Goal: Task Accomplishment & Management: Manage account settings

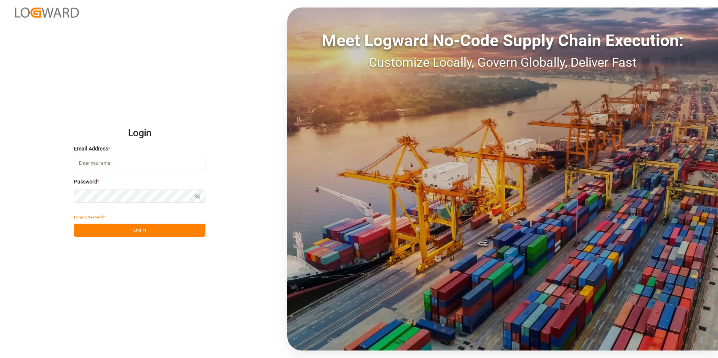
type input "nitin.bhugun@jamindustries.com"
click at [165, 232] on button "Log In" at bounding box center [139, 230] width 131 height 13
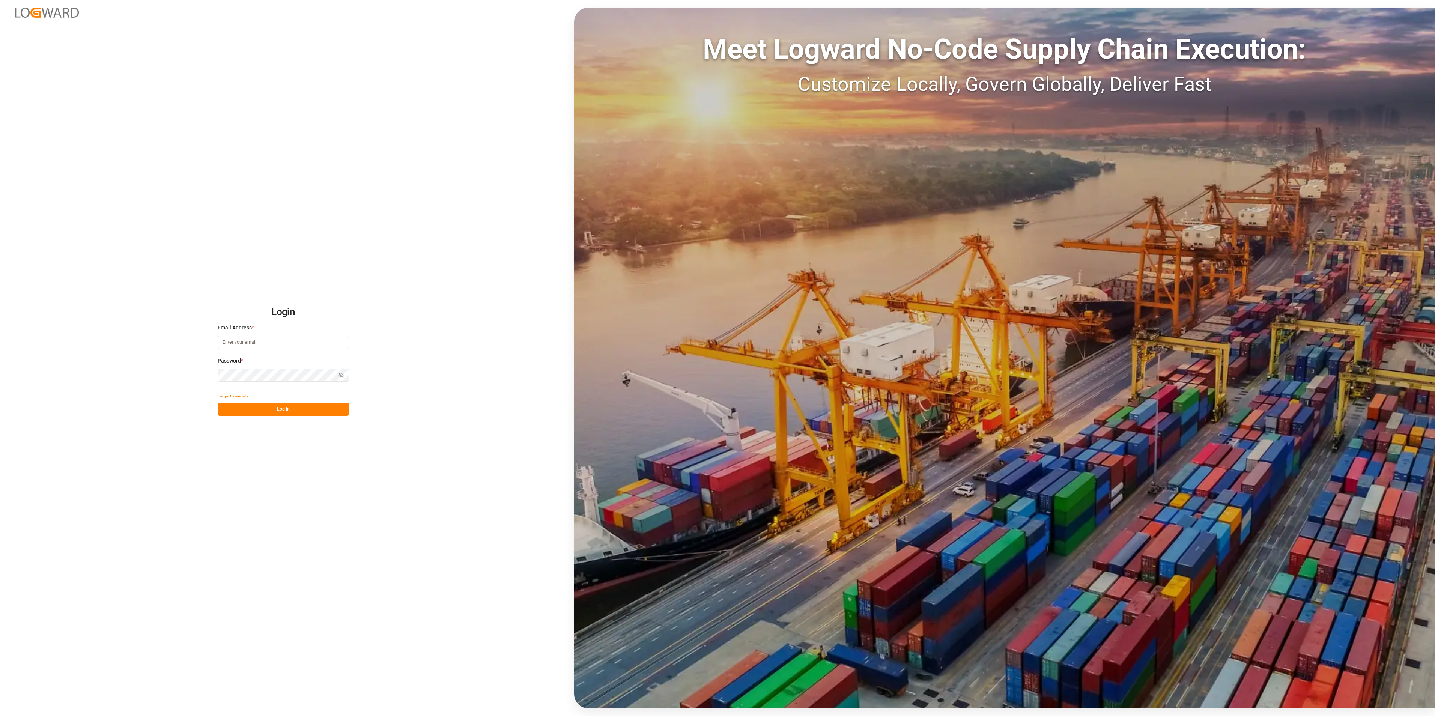
type input "[EMAIL_ADDRESS][DOMAIN_NAME]"
click at [276, 412] on button "Log In" at bounding box center [283, 409] width 131 height 13
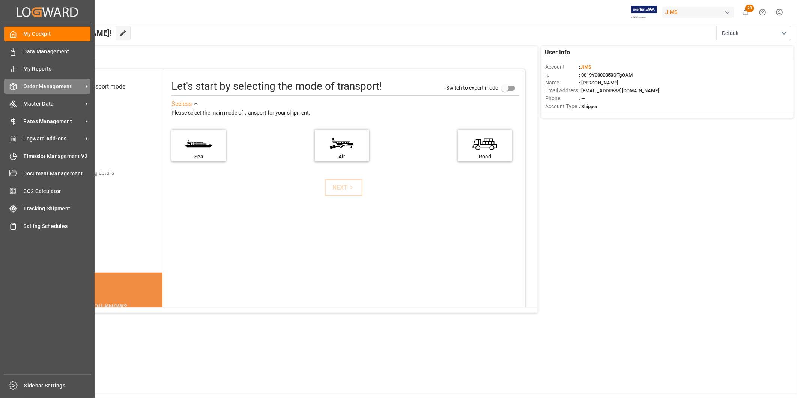
click at [46, 84] on span "Order Management" at bounding box center [53, 87] width 59 height 8
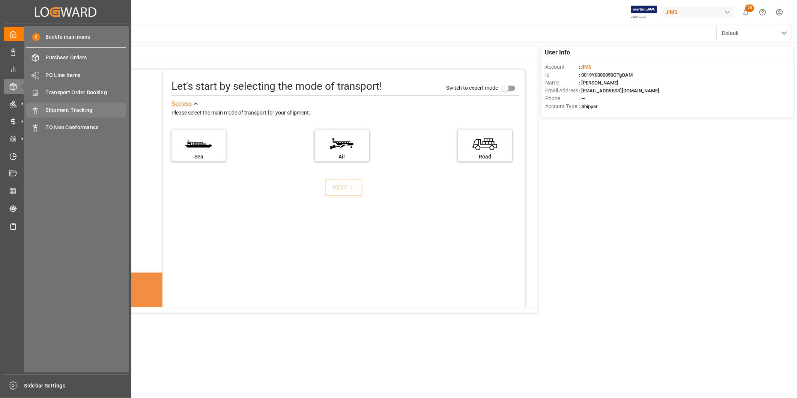
click at [62, 107] on span "Shipment Tracking" at bounding box center [86, 110] width 81 height 8
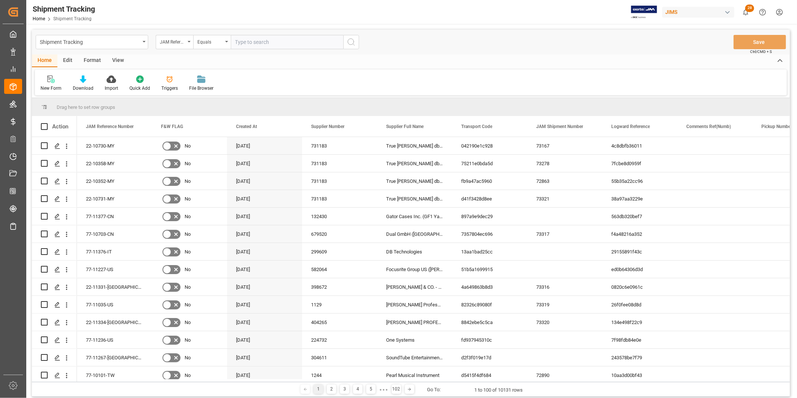
click at [259, 41] on input "text" at bounding box center [287, 42] width 113 height 14
type input "Ocgu2003320"
click at [174, 44] on div "JAM Reference Number" at bounding box center [173, 41] width 26 height 9
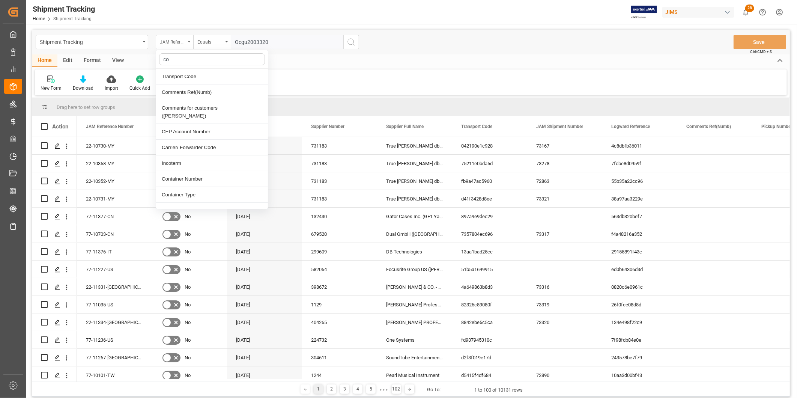
type input "con"
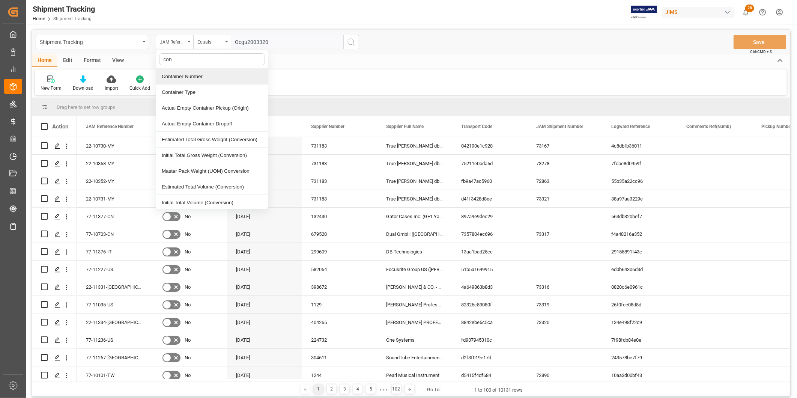
click at [178, 80] on div "Container Number" at bounding box center [212, 77] width 112 height 16
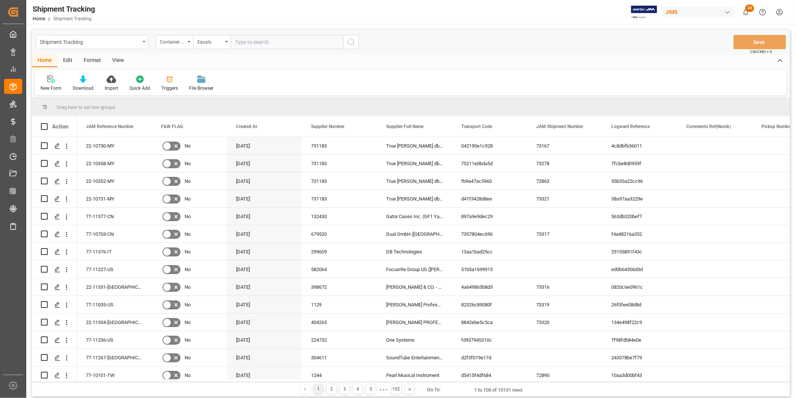
click at [276, 45] on input "text" at bounding box center [287, 42] width 113 height 14
paste input "Ocgu2003320"
type input "Ocgu2003320"
click at [357, 44] on button "search button" at bounding box center [351, 42] width 16 height 14
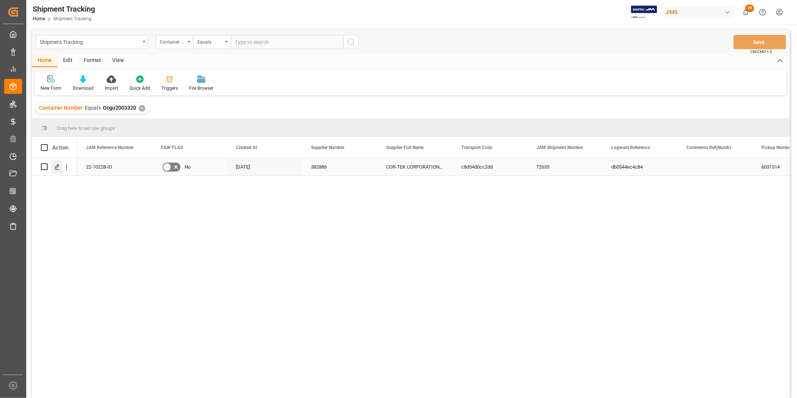
click at [59, 168] on icon "Press SPACE to select this row." at bounding box center [57, 167] width 6 height 6
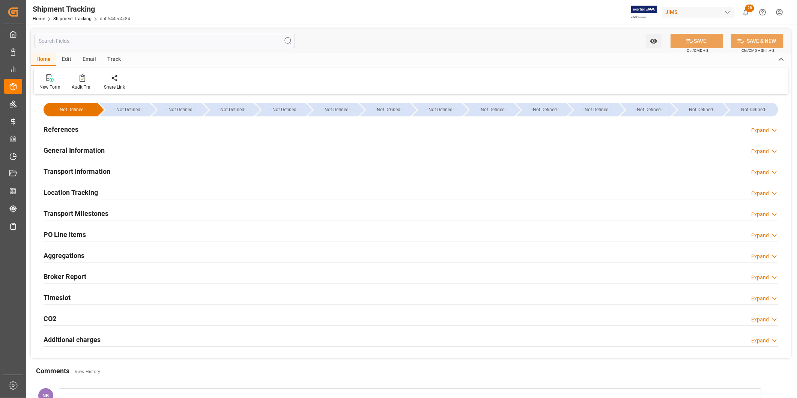
type input "[DATE] 00:00"
type input "[DATE]"
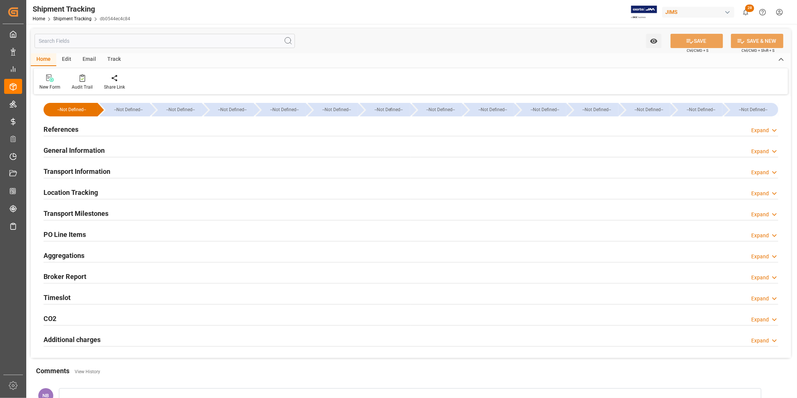
type input "[DATE] 05:36"
type input "[DATE]"
type input "[DATE] 10:00"
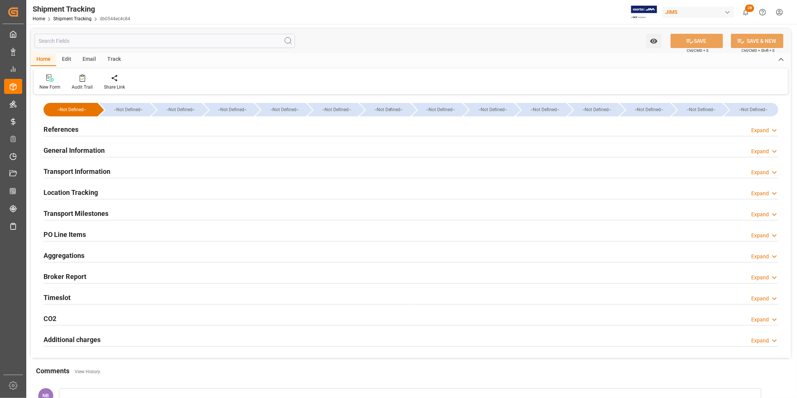
type input "[DATE]"
type input "[DATE] 00:00"
type input "[DATE]"
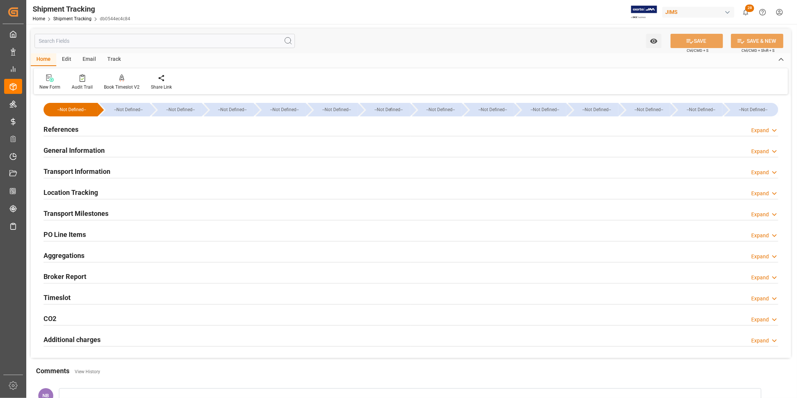
click at [54, 128] on h2 "References" at bounding box center [61, 129] width 35 height 10
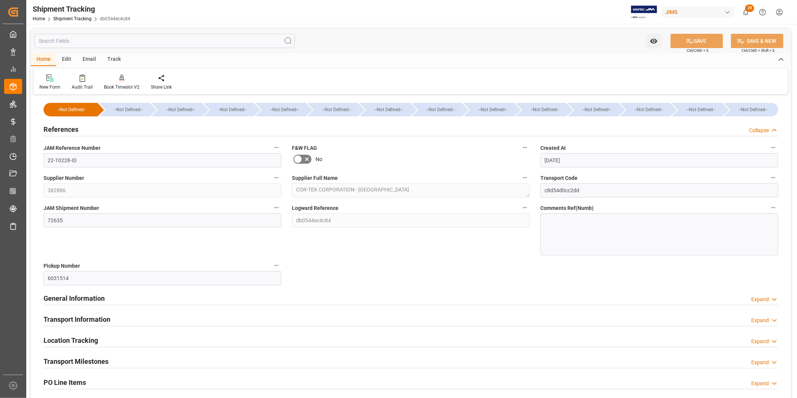
click at [55, 128] on h2 "References" at bounding box center [61, 129] width 35 height 10
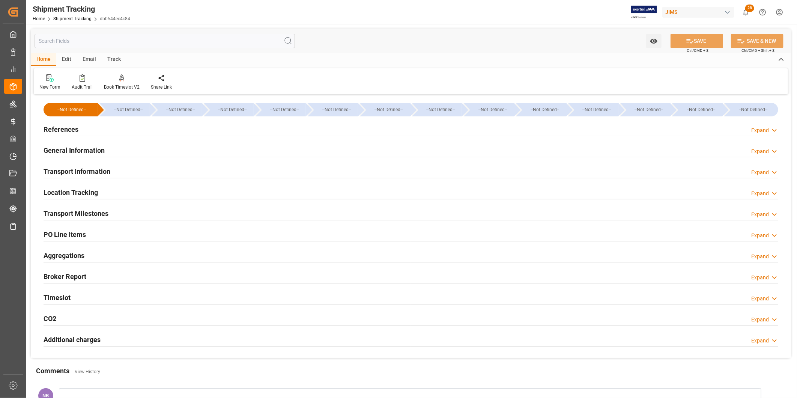
click at [86, 211] on h2 "Transport Milestones" at bounding box center [76, 213] width 65 height 10
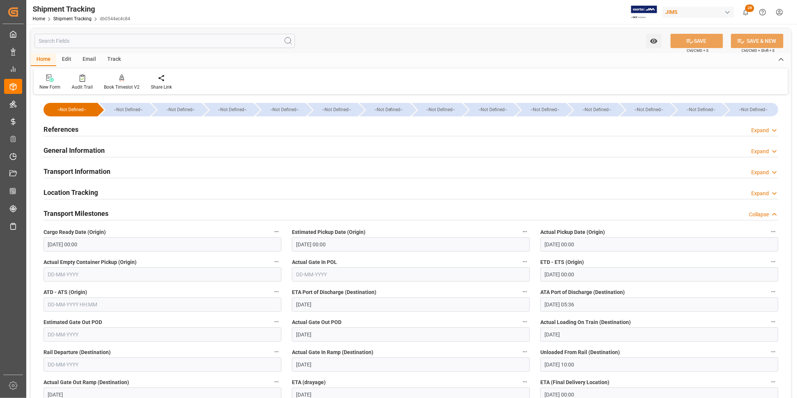
click at [86, 211] on h2 "Transport Milestones" at bounding box center [76, 213] width 65 height 10
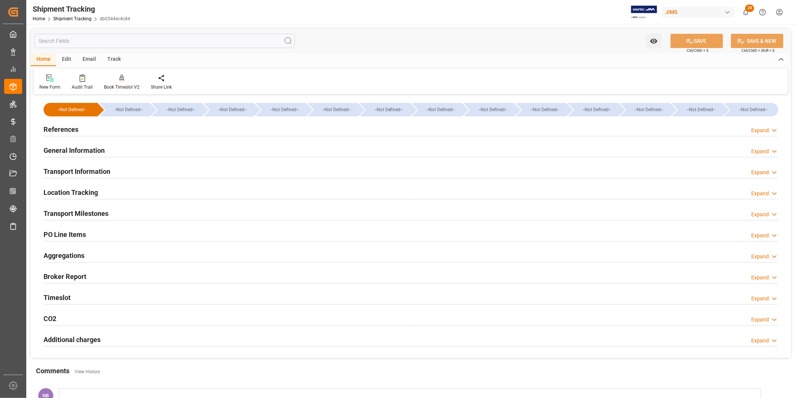
click at [75, 336] on h2 "Additional charges" at bounding box center [72, 339] width 57 height 10
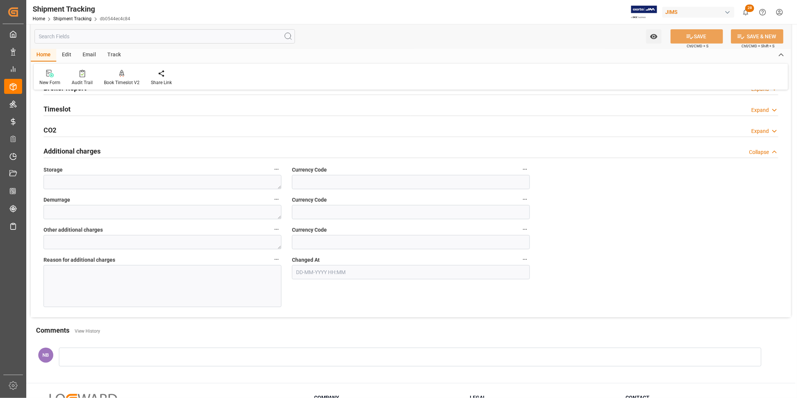
scroll to position [208, 0]
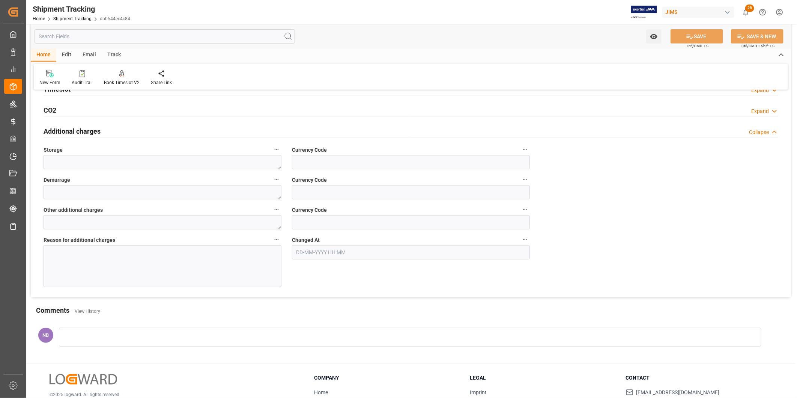
click at [193, 259] on div at bounding box center [163, 266] width 238 height 42
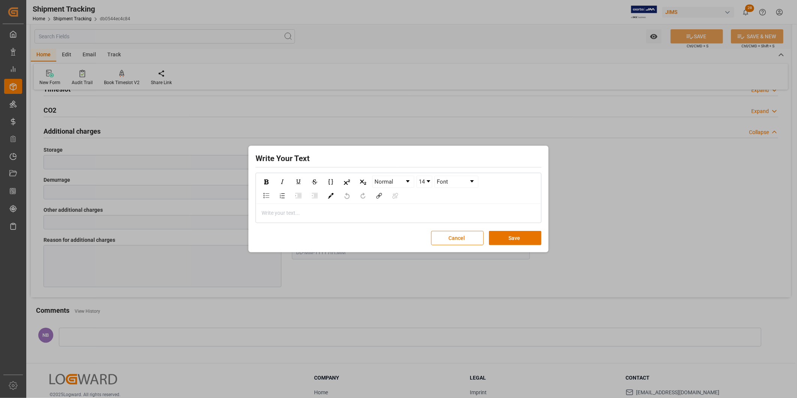
click at [303, 212] on div "rdw-editor" at bounding box center [399, 213] width 274 height 8
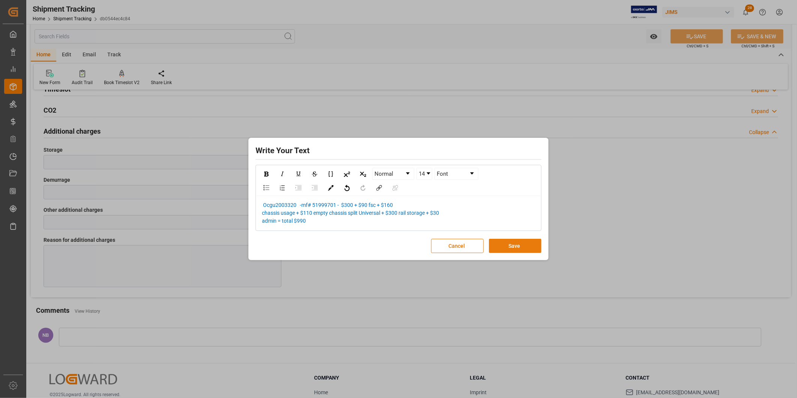
click at [508, 243] on button "Save" at bounding box center [515, 246] width 53 height 14
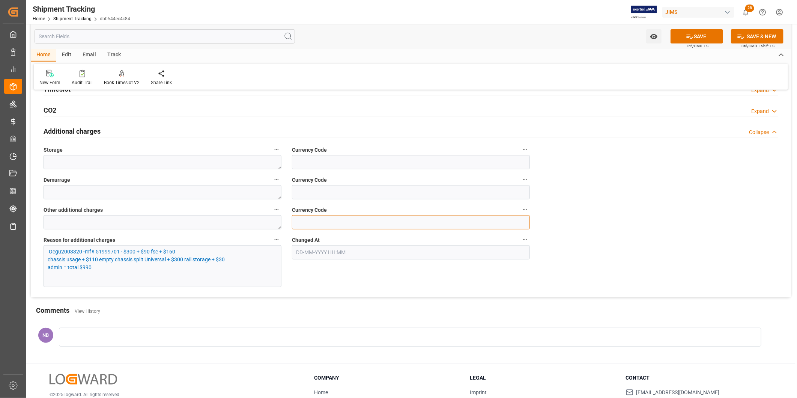
click at [374, 220] on input at bounding box center [411, 222] width 238 height 14
type input "USD"
click at [241, 224] on textarea at bounding box center [163, 222] width 238 height 14
type textarea "990"
click at [52, 253] on span "Ocgu2003320 -mf# 51999701 - $300 + $90 fsc + $160 chassis usage + $110 empty ch…" at bounding box center [136, 260] width 177 height 22
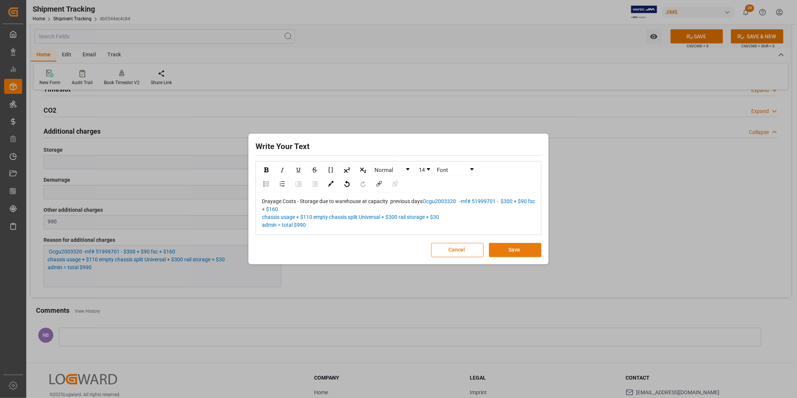
click at [520, 246] on button "Save" at bounding box center [515, 250] width 53 height 14
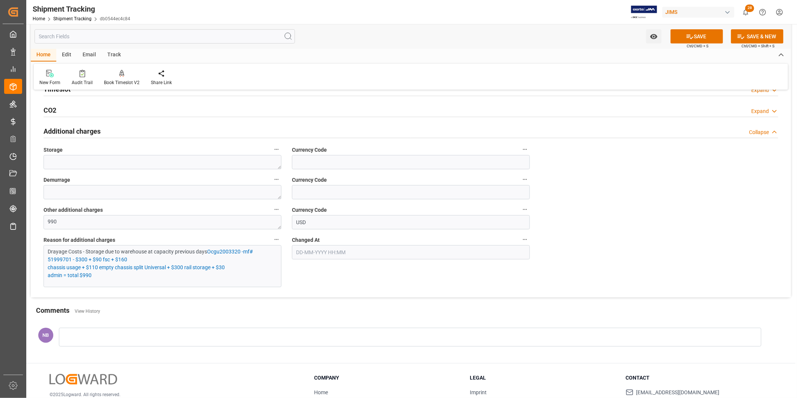
click at [114, 273] on p "Drayage Costs - Storage due to warehouse at capacity previous days Ocgu2003320 …" at bounding box center [159, 264] width 223 height 32
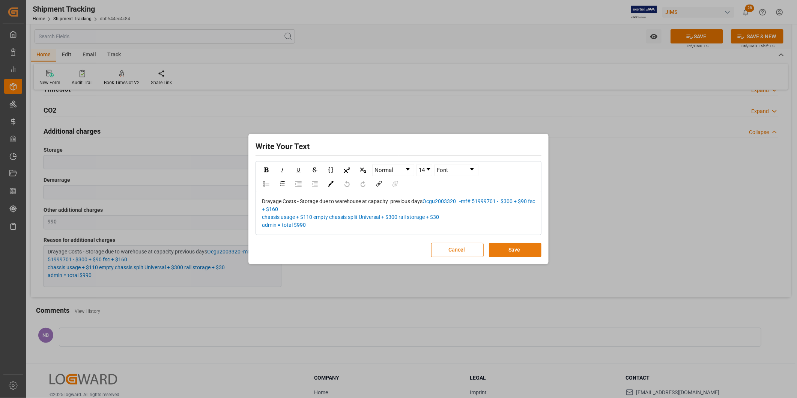
click at [512, 251] on button "Save" at bounding box center [515, 250] width 53 height 14
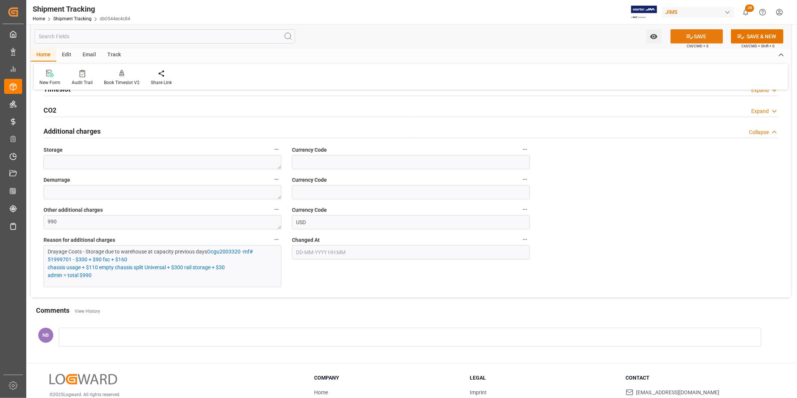
click at [696, 36] on button "SAVE" at bounding box center [697, 36] width 53 height 14
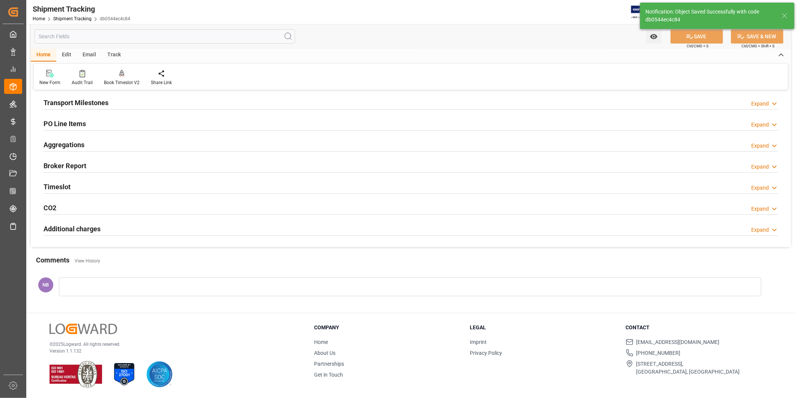
scroll to position [111, 0]
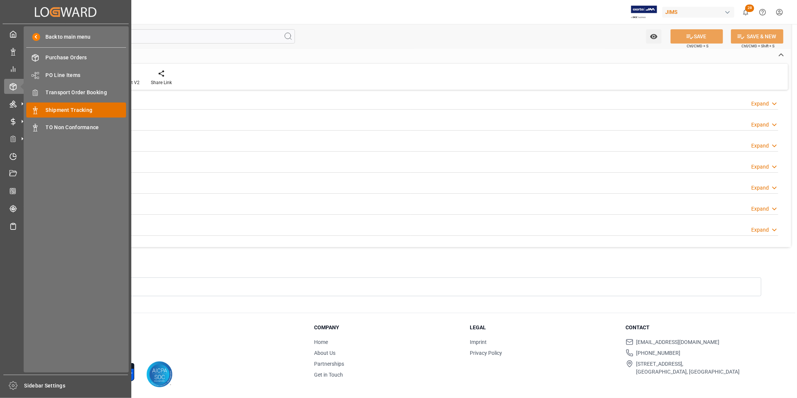
click at [59, 107] on span "Shipment Tracking" at bounding box center [86, 110] width 81 height 8
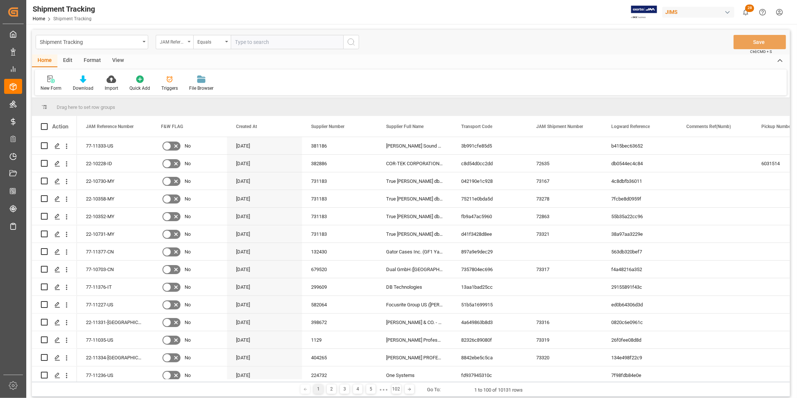
click at [180, 47] on div "JAM Reference Number" at bounding box center [175, 42] width 38 height 14
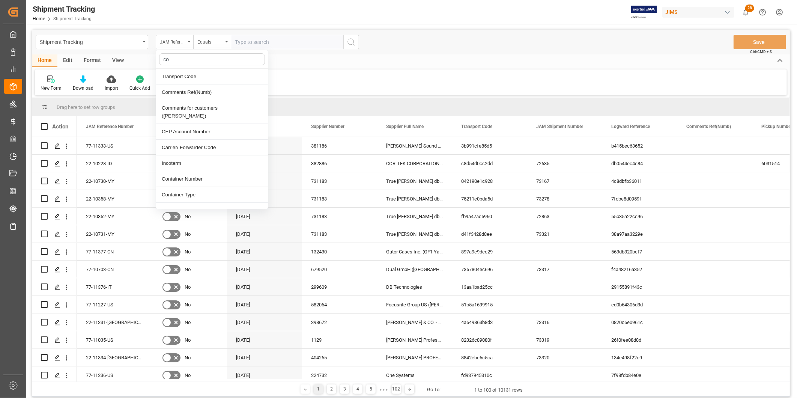
type input "con"
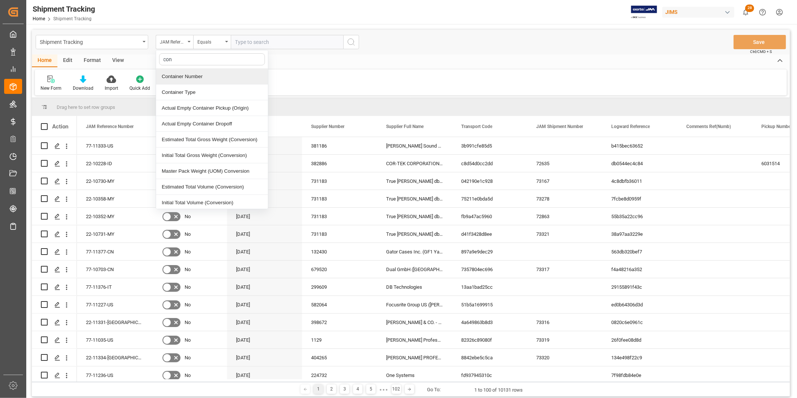
click at [198, 83] on div "Container Number" at bounding box center [212, 77] width 112 height 16
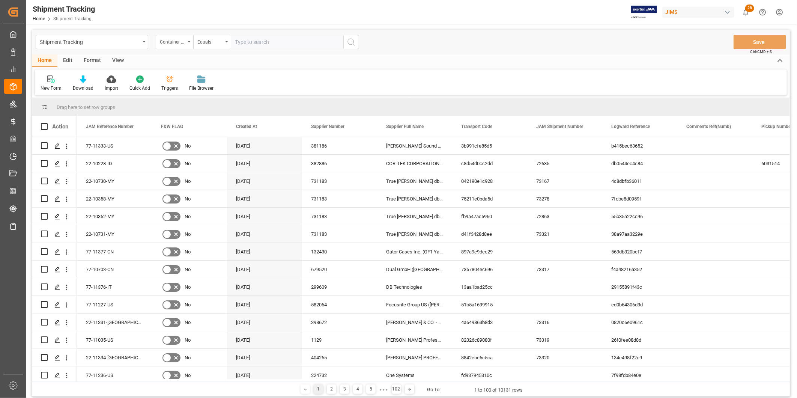
click at [262, 50] on div "Shipment Tracking Container Number Equals Save Ctrl/CMD + S" at bounding box center [411, 42] width 758 height 25
click at [268, 44] on input "text" at bounding box center [287, 42] width 113 height 14
paste input "Tcnu2418905"
type input "Tcnu2418905"
click at [355, 44] on icon "search button" at bounding box center [351, 42] width 9 height 9
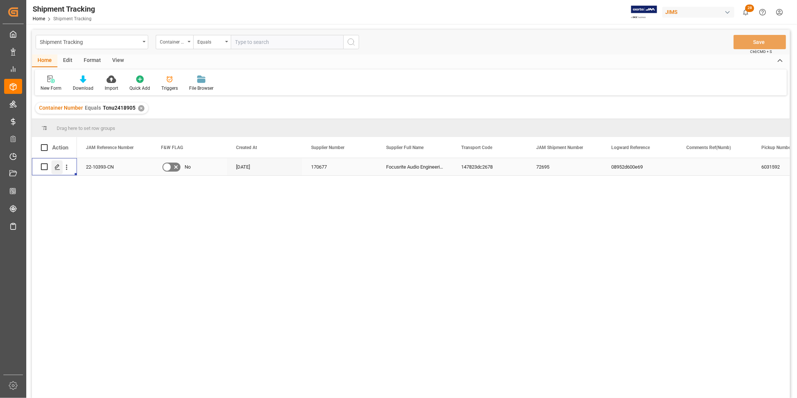
click at [59, 166] on icon "Press SPACE to select this row." at bounding box center [57, 167] width 6 height 6
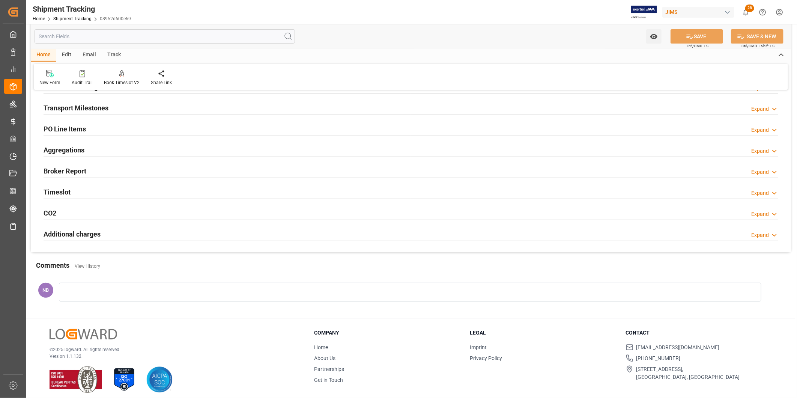
scroll to position [111, 0]
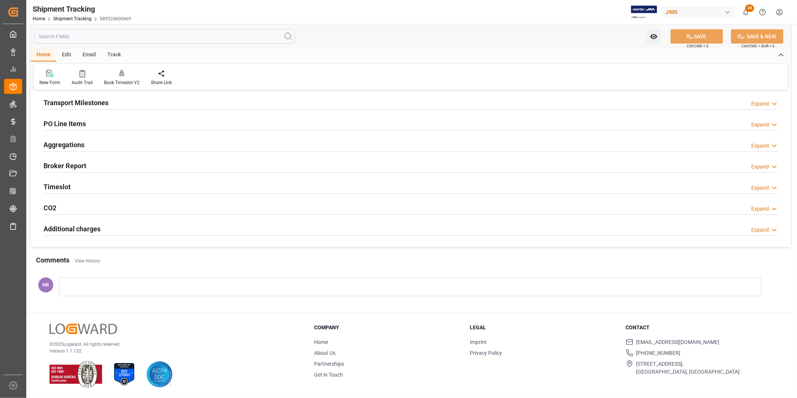
click at [96, 226] on h2 "Additional charges" at bounding box center [72, 229] width 57 height 10
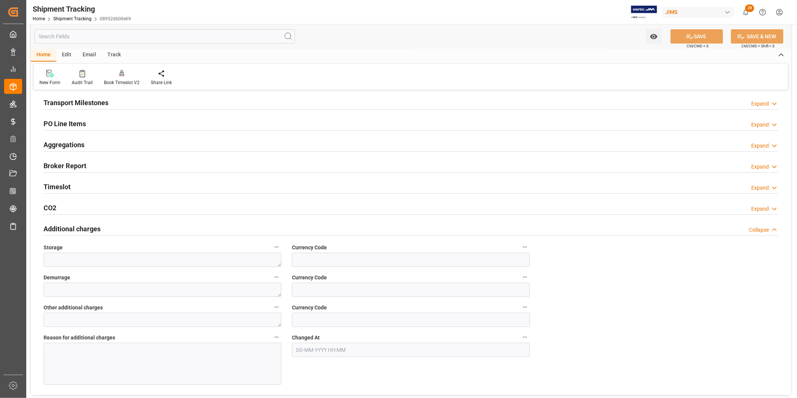
click at [177, 358] on div at bounding box center [163, 364] width 238 height 42
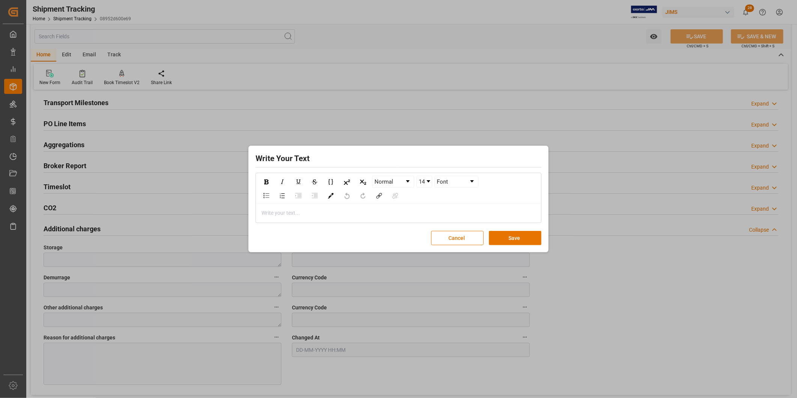
click at [349, 213] on div "rdw-editor" at bounding box center [399, 213] width 274 height 8
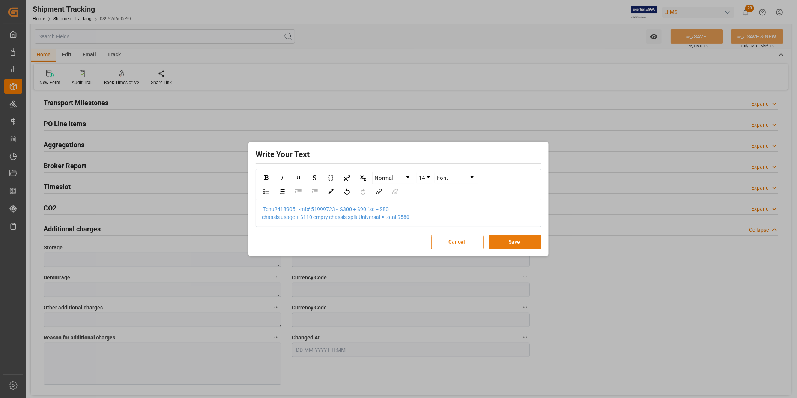
drag, startPoint x: 477, startPoint y: 243, endPoint x: 499, endPoint y: 243, distance: 21.8
click at [499, 243] on div "Cancel Save" at bounding box center [399, 242] width 286 height 14
click at [500, 243] on button "Save" at bounding box center [515, 242] width 53 height 14
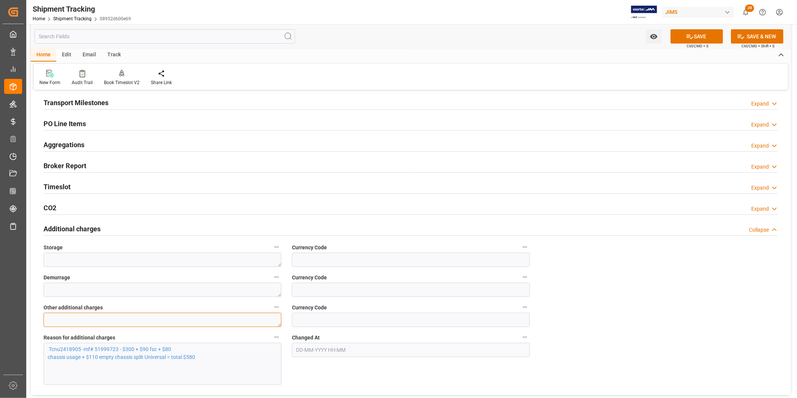
click at [218, 327] on textarea at bounding box center [163, 320] width 238 height 14
type textarea "Drayage"
click at [300, 323] on input at bounding box center [411, 320] width 238 height 14
type input "580"
click at [206, 320] on textarea "Drayage" at bounding box center [163, 320] width 238 height 14
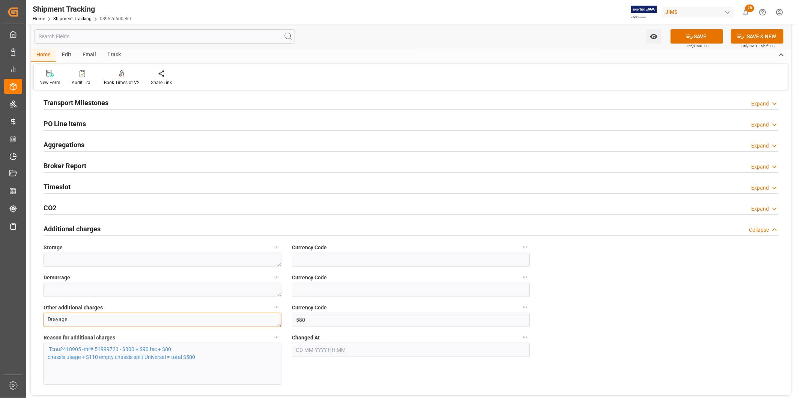
click at [206, 320] on textarea "Drayage" at bounding box center [163, 320] width 238 height 14
type textarea "580"
click at [302, 318] on input "580" at bounding box center [411, 320] width 238 height 14
type input "0"
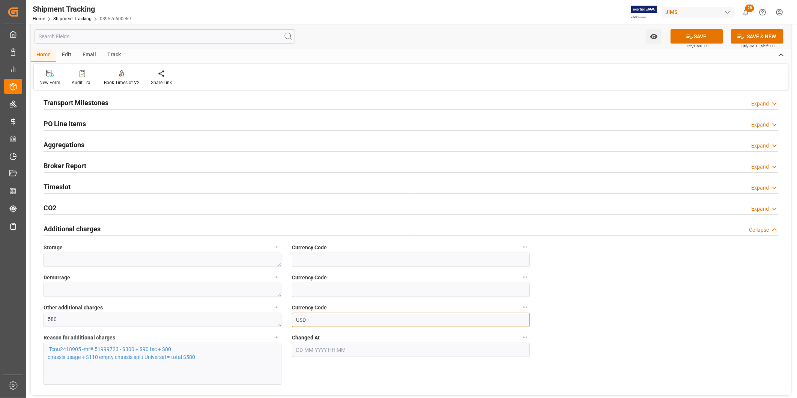
type input "USD"
click at [239, 348] on p "Tcnu2418905 -mf# 51999723 - $300 + $90 fsc + $80 chassis usage + $110 empty cha…" at bounding box center [159, 353] width 223 height 16
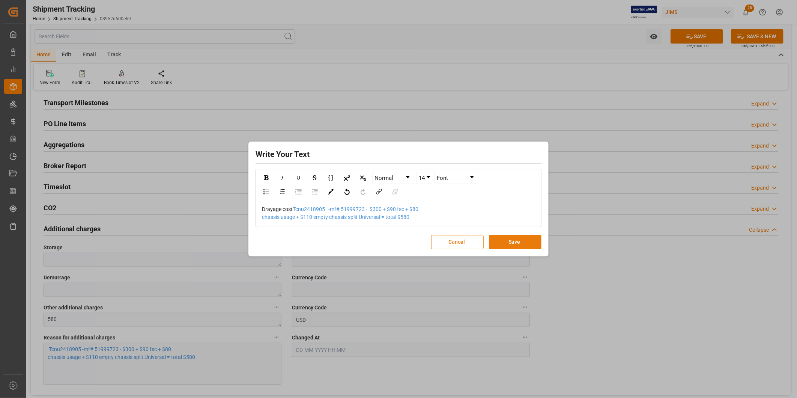
click at [506, 240] on button "Save" at bounding box center [515, 242] width 53 height 14
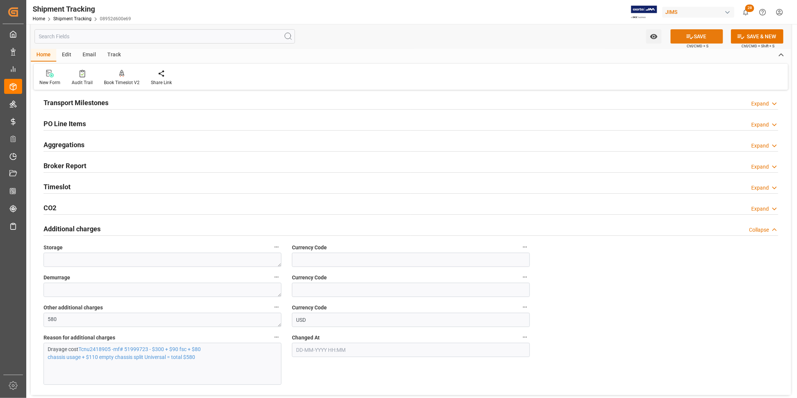
click at [709, 32] on button "SAVE" at bounding box center [697, 36] width 53 height 14
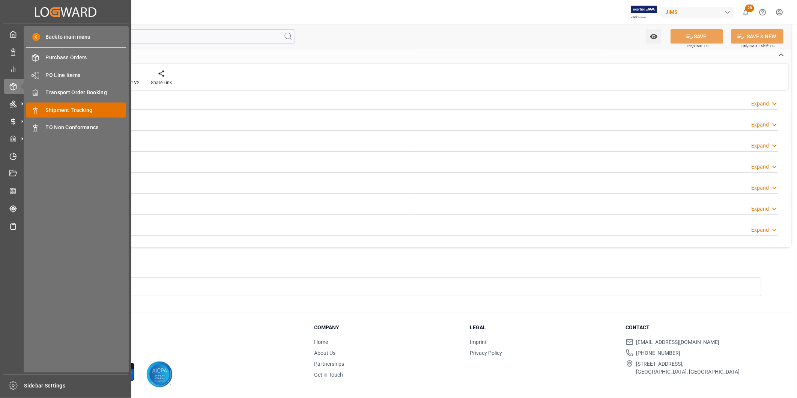
click at [64, 111] on span "Shipment Tracking" at bounding box center [86, 110] width 81 height 8
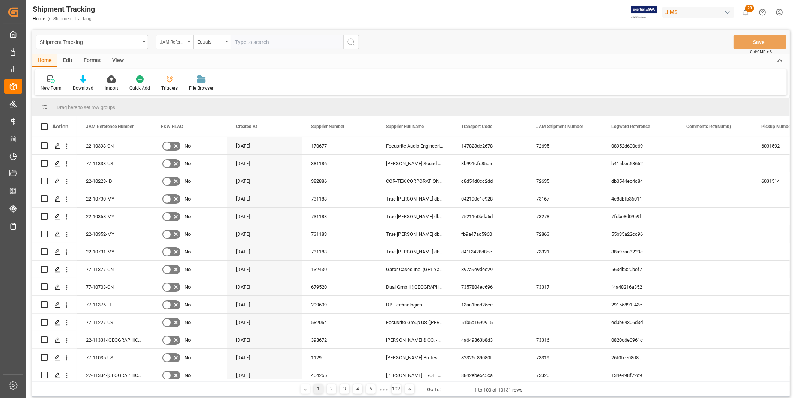
click at [173, 45] on div "JAM Reference Number" at bounding box center [173, 41] width 26 height 9
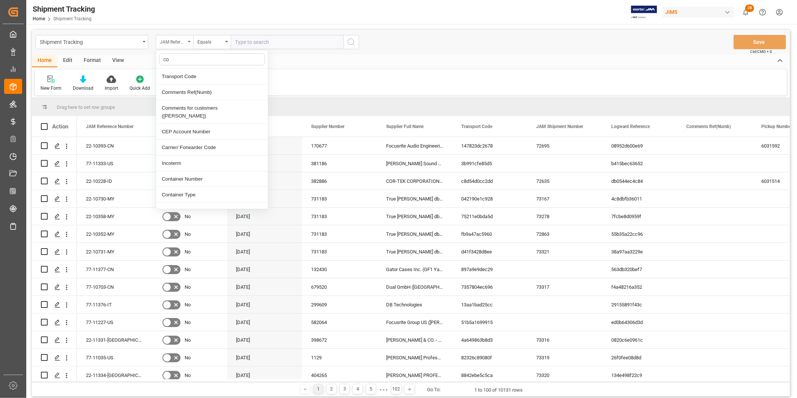
type input "con"
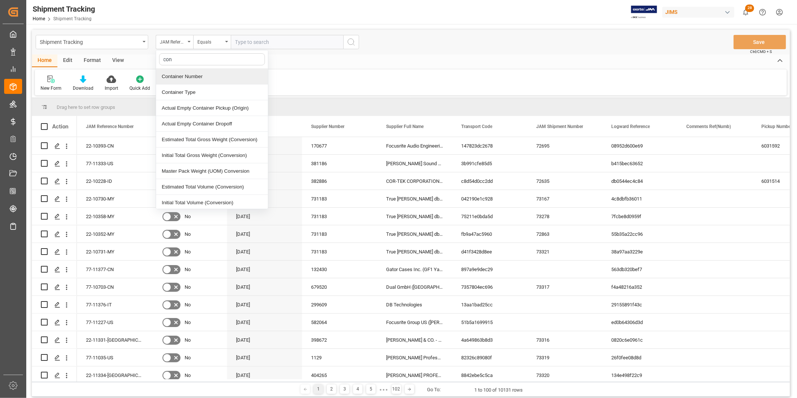
click at [211, 79] on div "Container Number" at bounding box center [212, 77] width 112 height 16
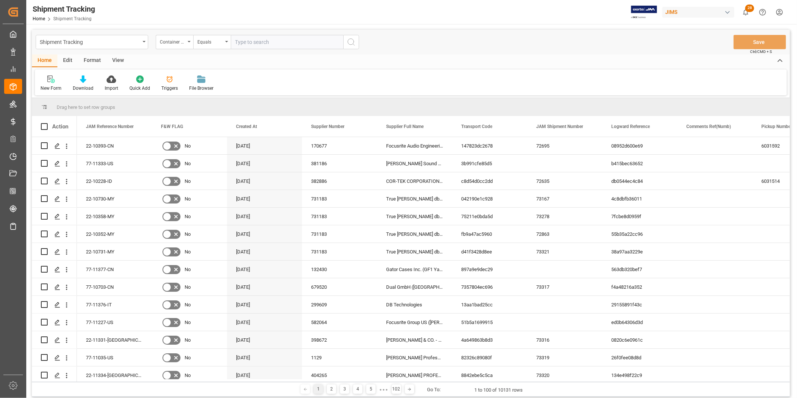
click at [275, 46] on input "text" at bounding box center [287, 42] width 113 height 14
paste input "Tgbu6605838"
type input "Tgbu6605838"
click at [356, 46] on button "search button" at bounding box center [351, 42] width 16 height 14
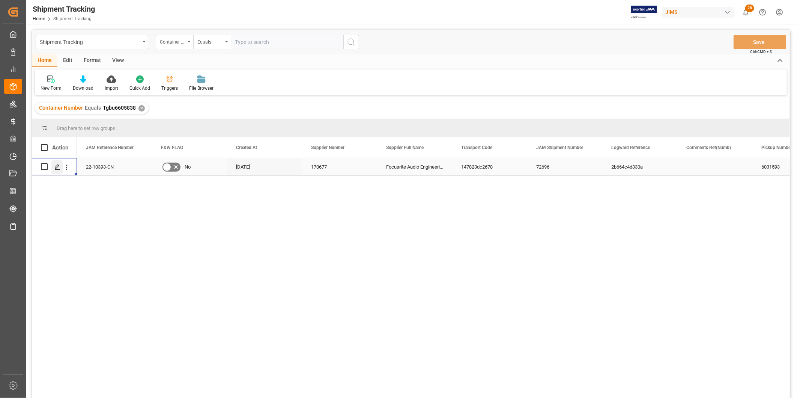
click at [56, 169] on line "Press SPACE to select this row." at bounding box center [57, 169] width 5 height 0
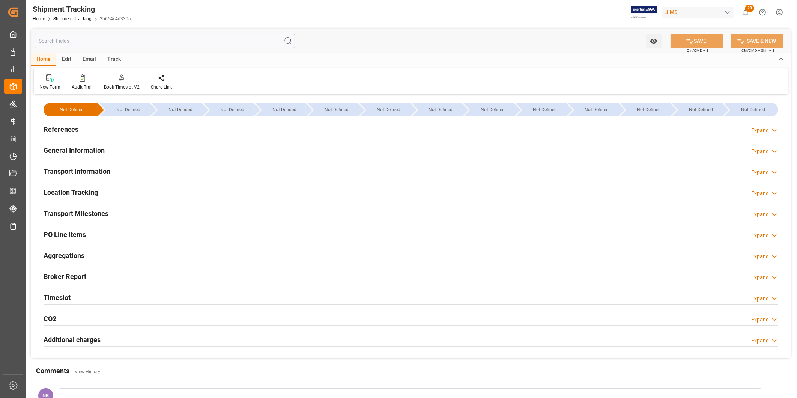
click at [85, 338] on h2 "Additional charges" at bounding box center [72, 339] width 57 height 10
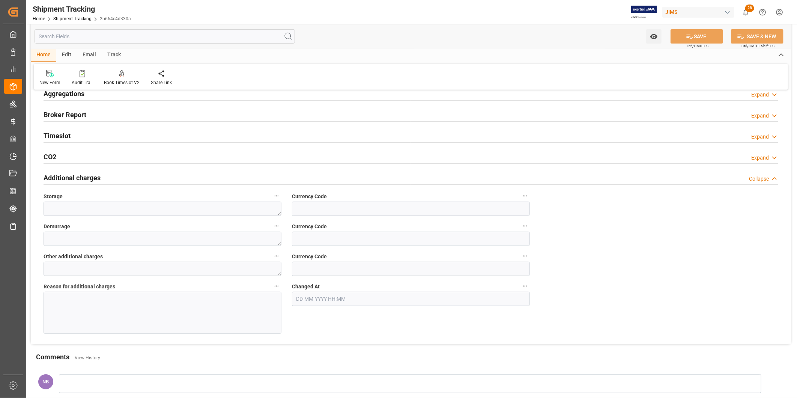
scroll to position [167, 0]
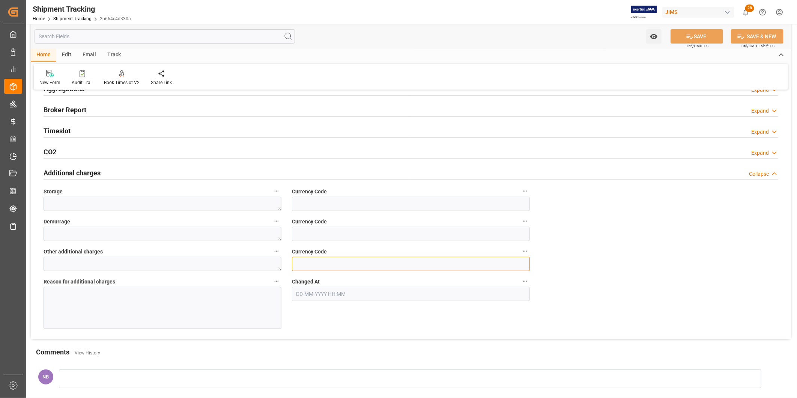
click at [310, 265] on input at bounding box center [411, 264] width 238 height 14
type input "USD"
click at [260, 269] on textarea at bounding box center [163, 264] width 238 height 14
type textarea "580"
click at [232, 309] on div at bounding box center [163, 308] width 238 height 42
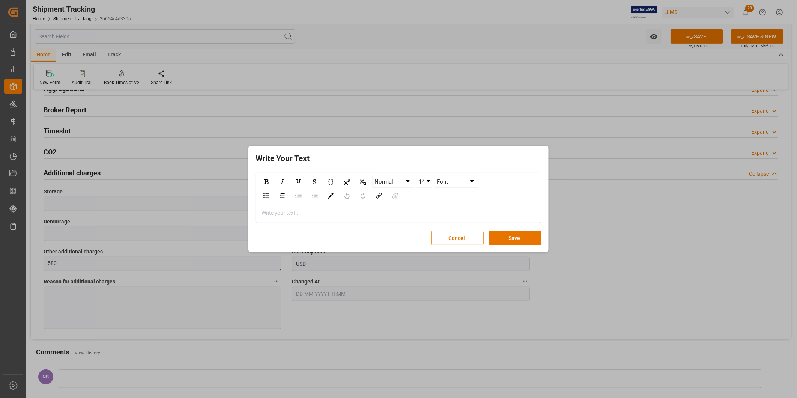
click at [404, 209] on div "rdw-editor" at bounding box center [399, 213] width 274 height 8
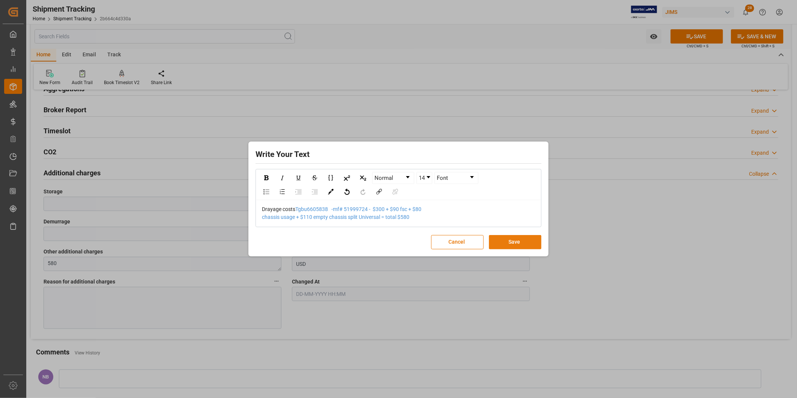
click at [509, 239] on button "Save" at bounding box center [515, 242] width 53 height 14
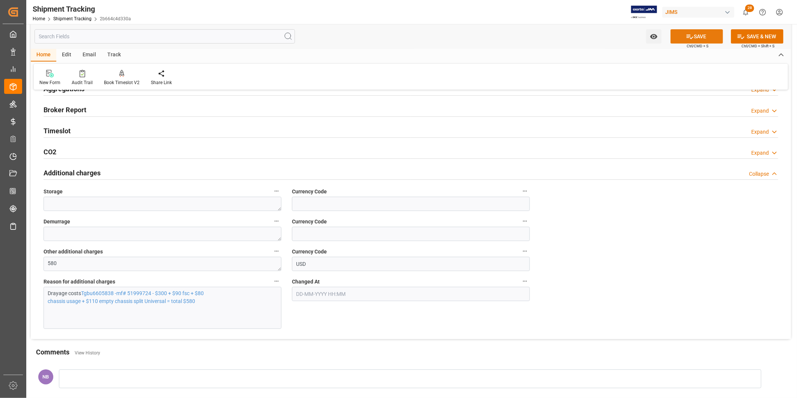
click at [689, 39] on icon at bounding box center [690, 37] width 8 height 8
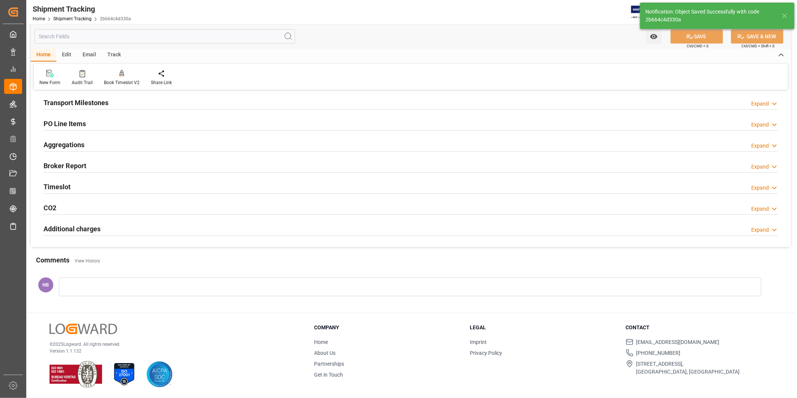
scroll to position [111, 0]
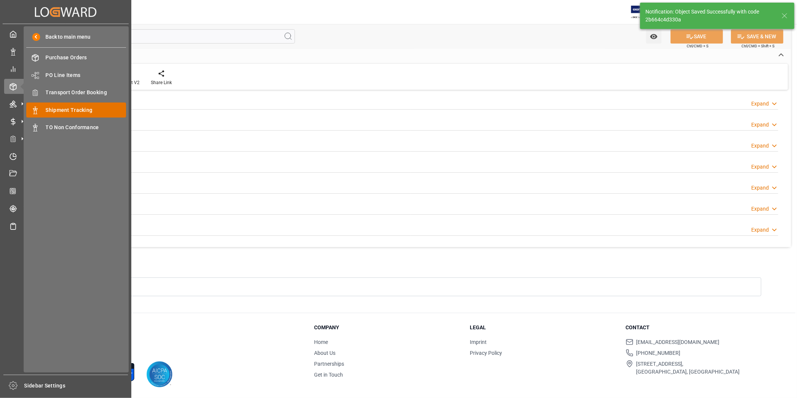
click at [56, 109] on span "Shipment Tracking" at bounding box center [86, 110] width 81 height 8
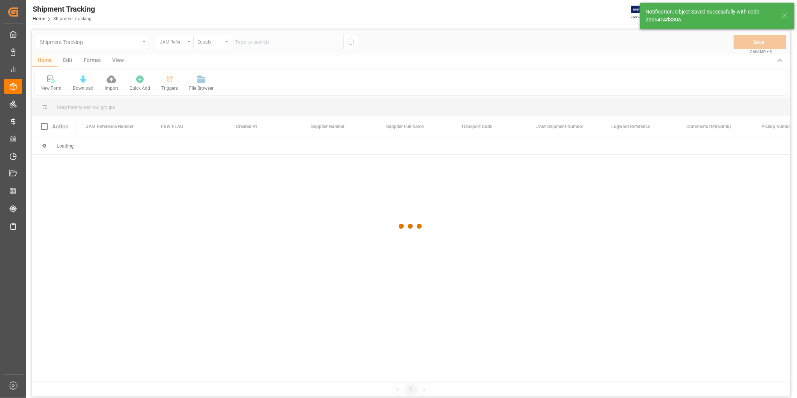
click at [172, 46] on div at bounding box center [411, 226] width 758 height 393
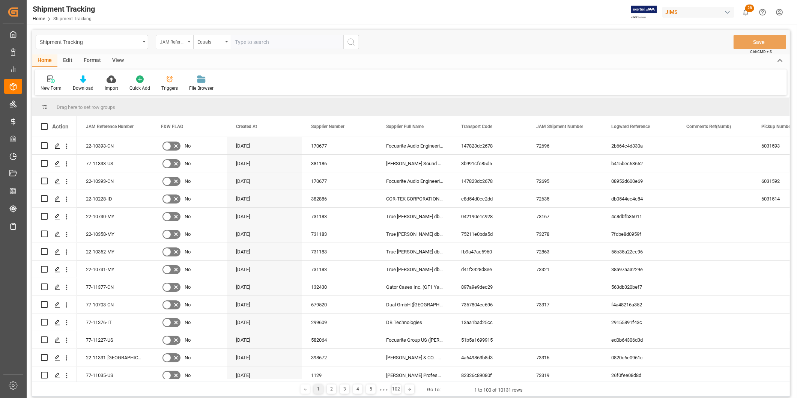
click at [173, 46] on div "JAM Reference Number" at bounding box center [175, 42] width 38 height 14
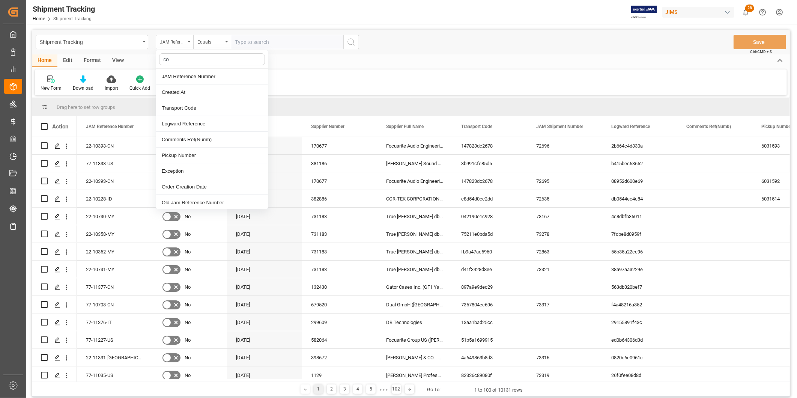
type input "con"
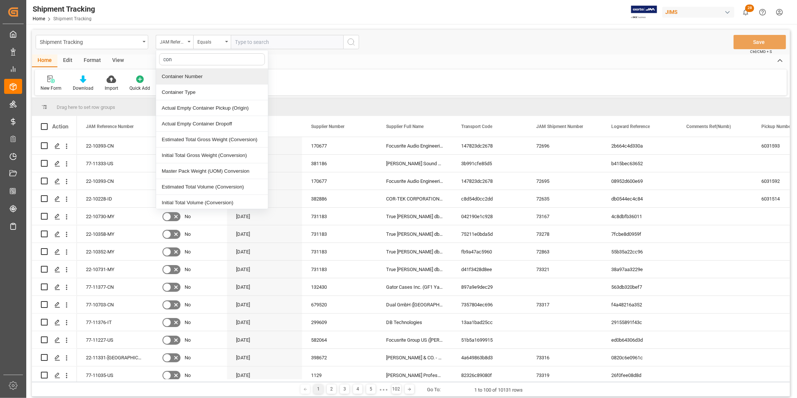
click at [178, 80] on div "Container Number" at bounding box center [212, 77] width 112 height 16
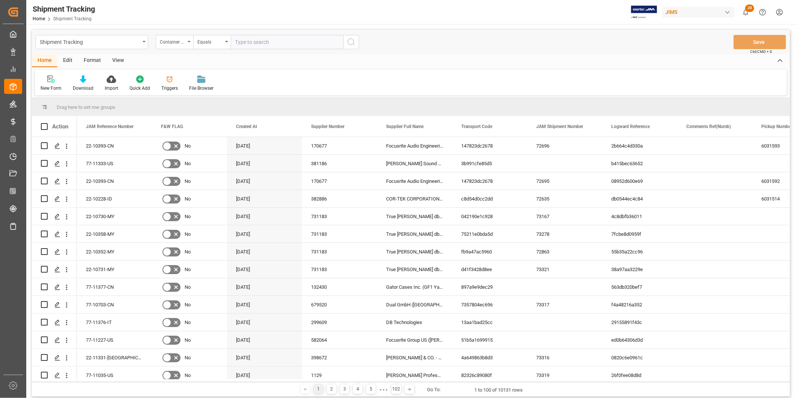
click at [279, 44] on input "text" at bounding box center [287, 42] width 113 height 14
paste input "Tgbu7294263"
type input "Tgbu7294263"
click at [356, 46] on button "search button" at bounding box center [351, 42] width 16 height 14
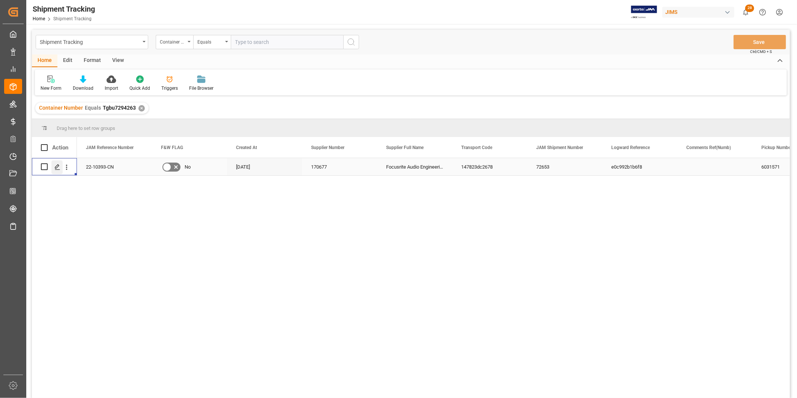
click at [53, 167] on div "Press SPACE to select this row." at bounding box center [56, 167] width 11 height 14
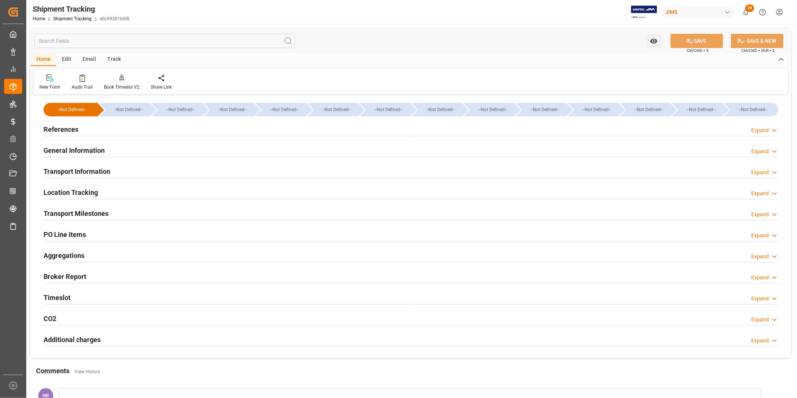
click at [87, 337] on h2 "Additional charges" at bounding box center [72, 339] width 57 height 10
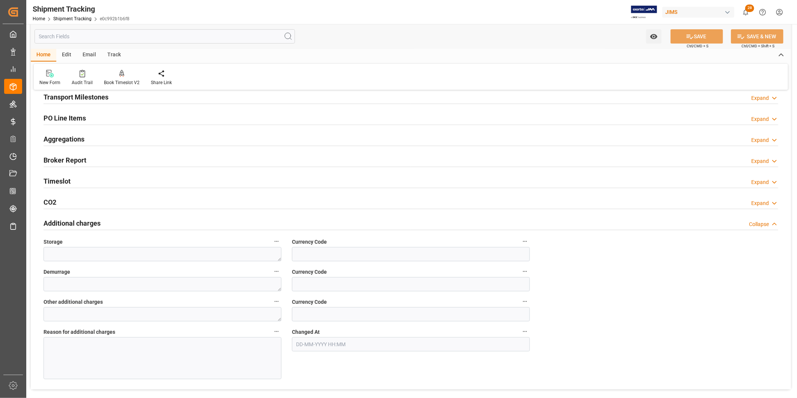
scroll to position [125, 0]
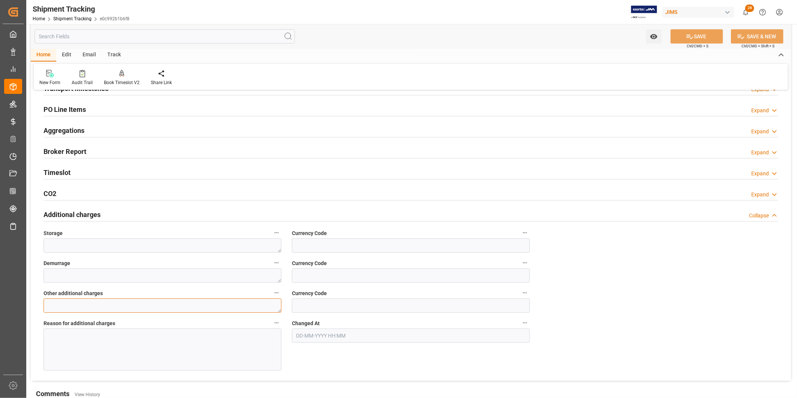
click at [259, 306] on textarea at bounding box center [163, 305] width 238 height 14
click at [176, 339] on div at bounding box center [163, 349] width 238 height 42
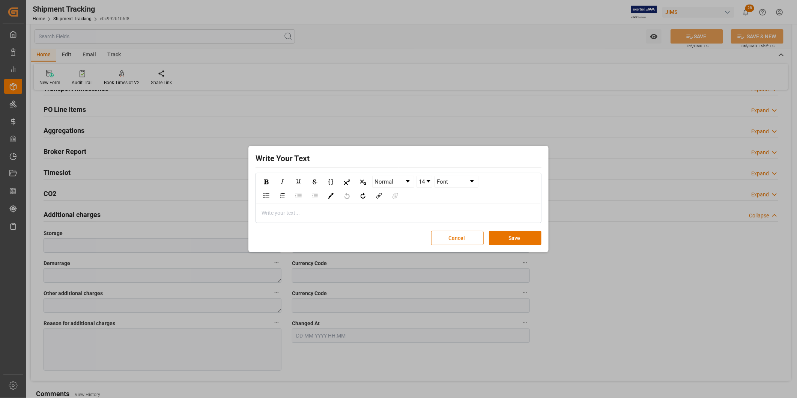
click at [476, 241] on button "Cancel" at bounding box center [457, 238] width 53 height 14
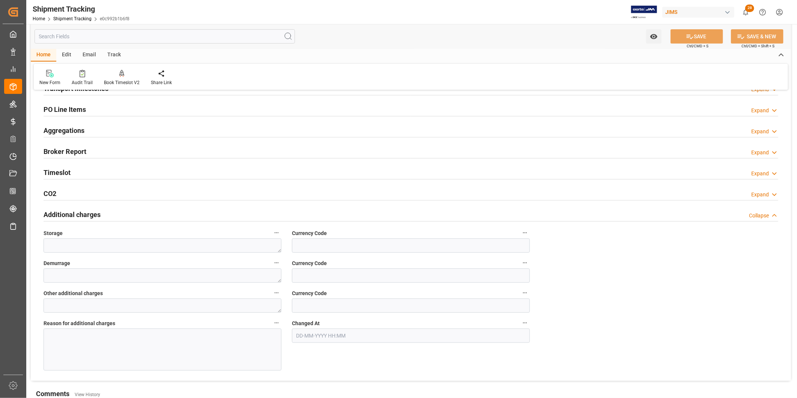
click at [216, 347] on div at bounding box center [163, 349] width 238 height 42
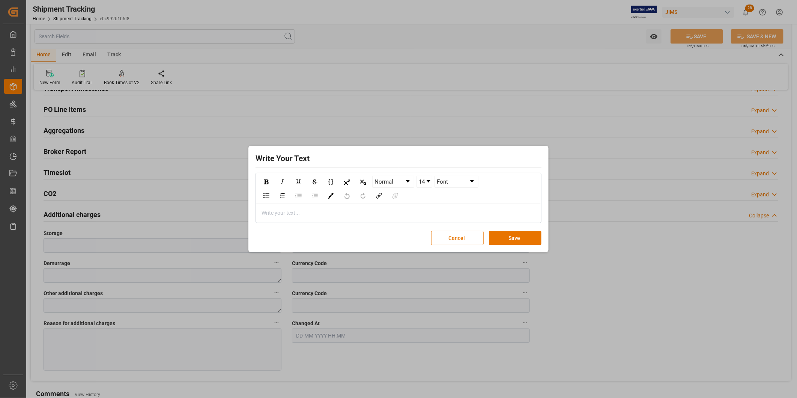
click at [477, 238] on button "Cancel" at bounding box center [457, 238] width 53 height 14
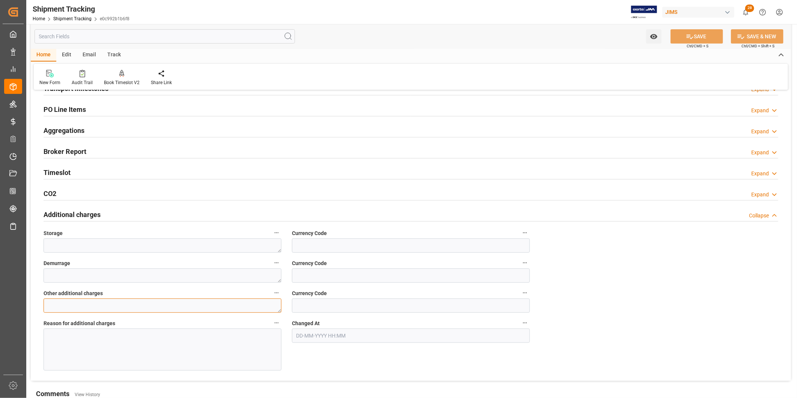
click at [125, 306] on textarea at bounding box center [163, 305] width 238 height 14
type textarea "580"
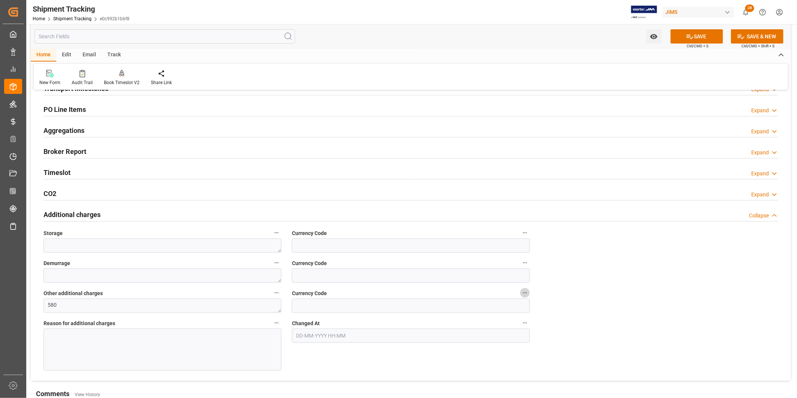
click at [120, 343] on div at bounding box center [163, 349] width 238 height 42
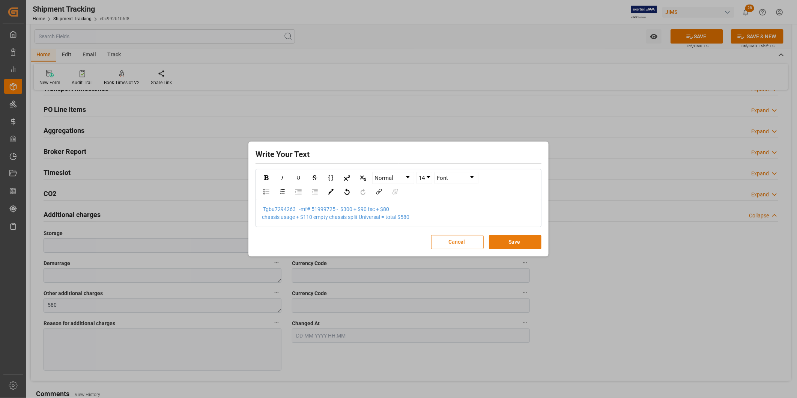
click at [519, 236] on button "Save" at bounding box center [515, 242] width 53 height 14
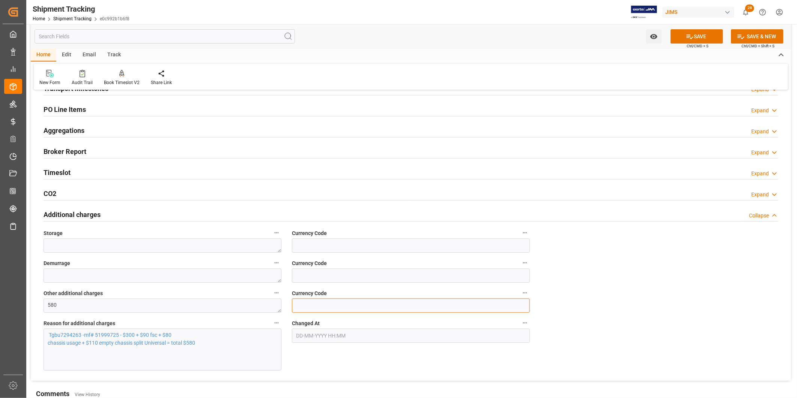
click at [389, 307] on input at bounding box center [411, 305] width 238 height 14
type input "USD"
click at [49, 336] on span "Tgbu7294263 -mf# 51999725 - $300 + $90 fsc + $80 chassis usage + $110 empty cha…" at bounding box center [122, 339] width 148 height 14
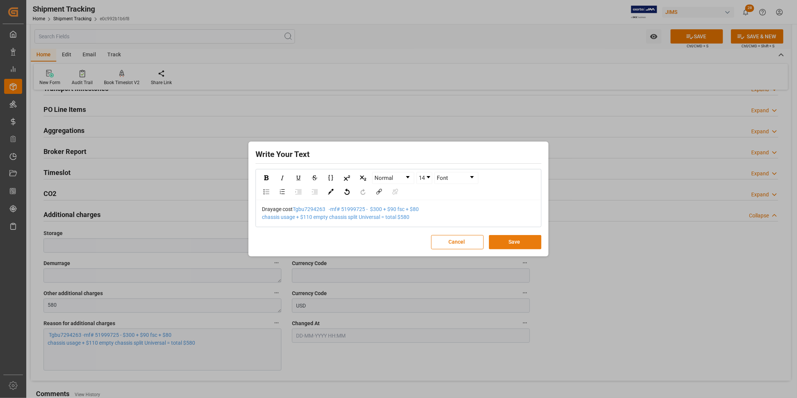
click at [517, 243] on button "Save" at bounding box center [515, 242] width 53 height 14
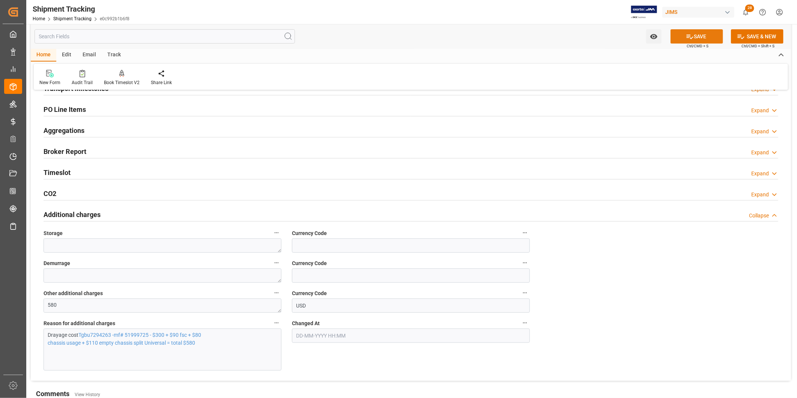
click at [689, 39] on icon at bounding box center [690, 37] width 8 height 8
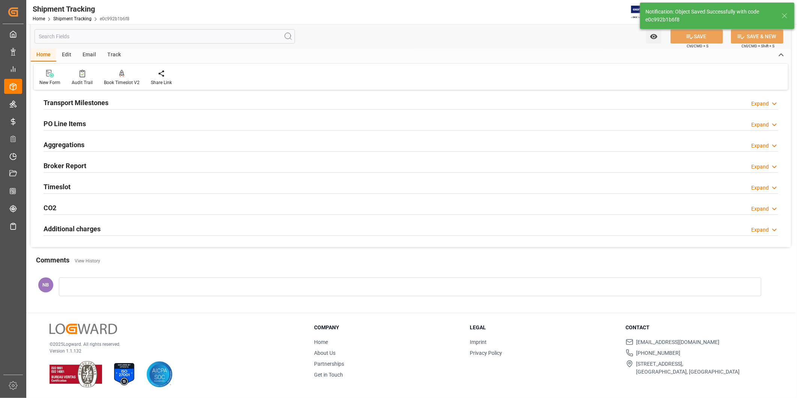
scroll to position [111, 0]
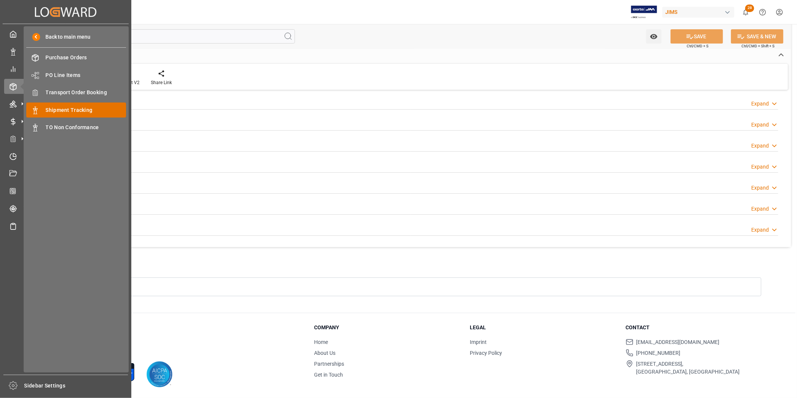
click at [83, 105] on div "Shipment Tracking Shipment Tracking" at bounding box center [76, 109] width 100 height 15
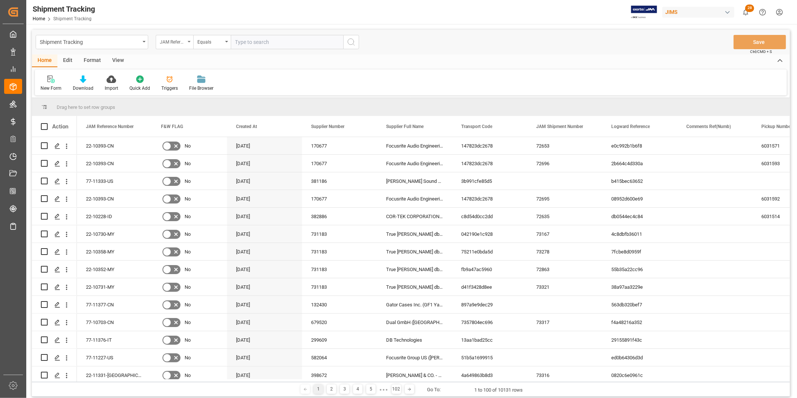
click at [177, 43] on div "JAM Reference Number" at bounding box center [173, 41] width 26 height 9
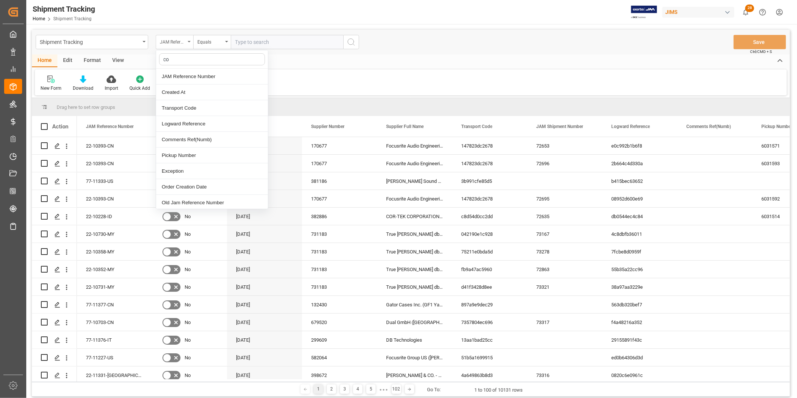
type input "con"
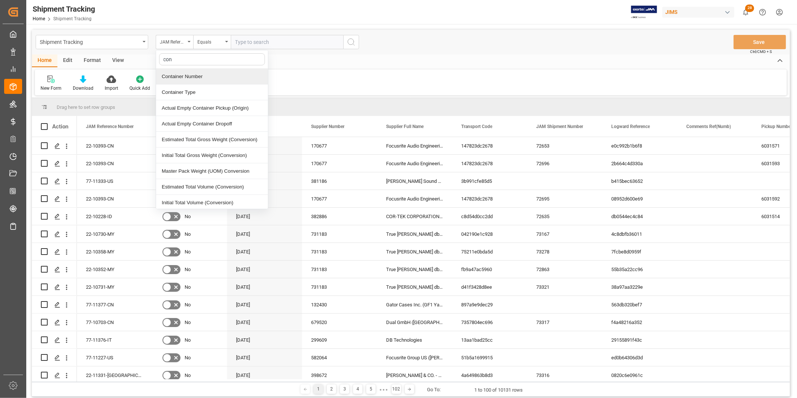
click at [194, 77] on div "Container Number" at bounding box center [212, 77] width 112 height 16
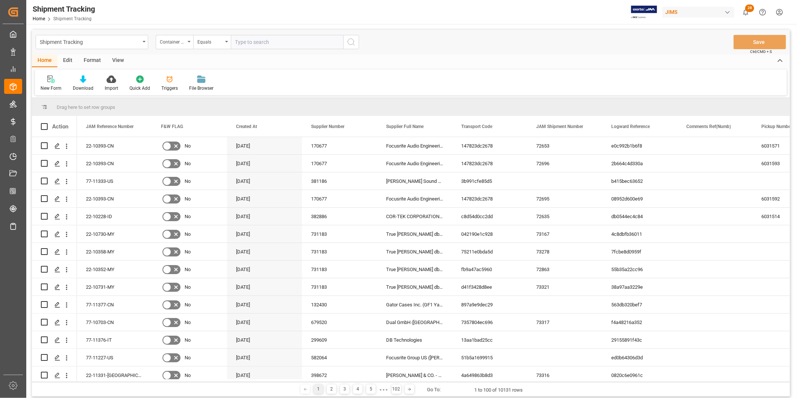
click at [279, 47] on input "text" at bounding box center [287, 42] width 113 height 14
paste input "Cmau2737814"
type input "Cmau2737814"
click at [354, 43] on icon "search button" at bounding box center [351, 42] width 9 height 9
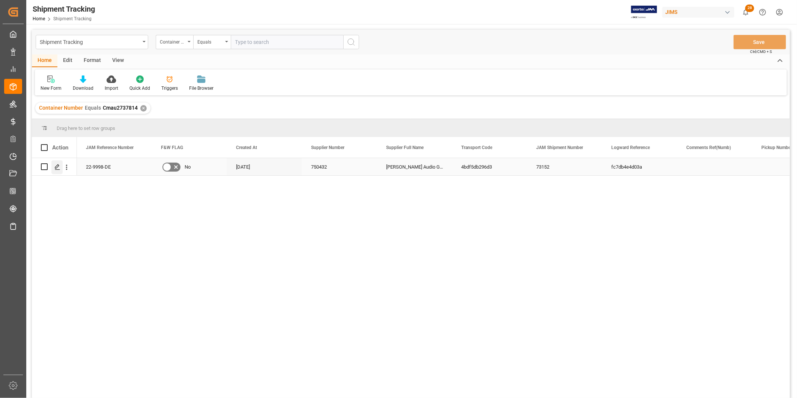
click at [60, 169] on div "Press SPACE to select this row." at bounding box center [56, 167] width 11 height 14
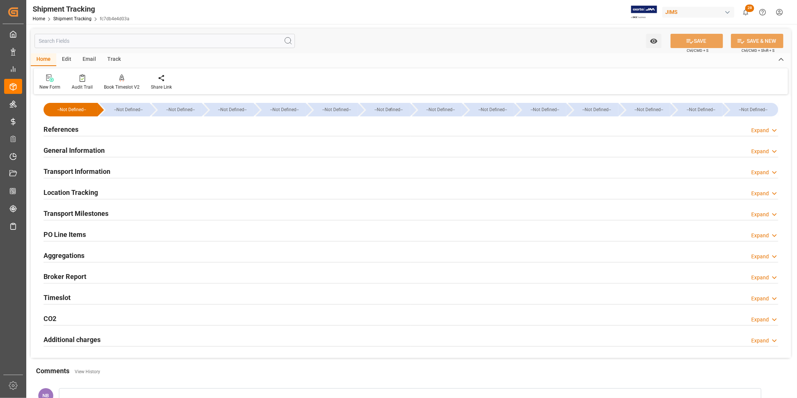
click at [84, 340] on h2 "Additional charges" at bounding box center [72, 339] width 57 height 10
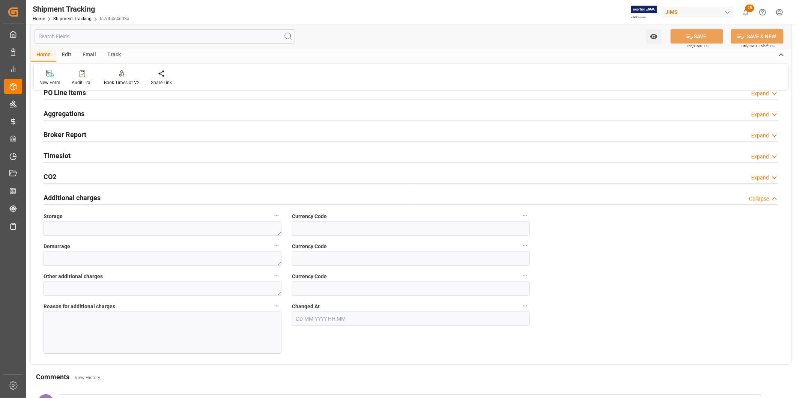
scroll to position [167, 0]
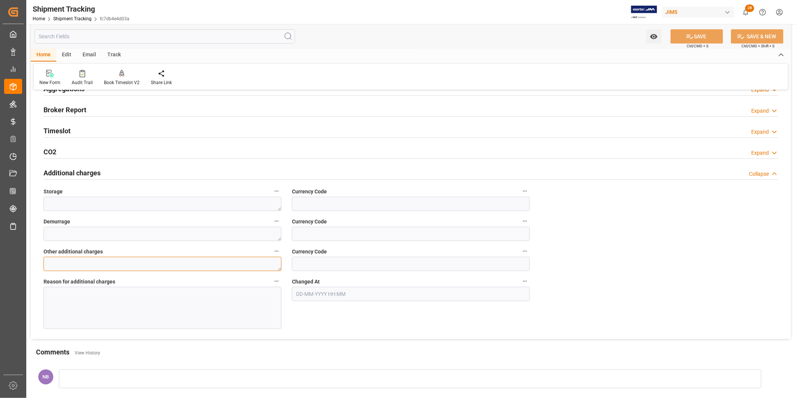
click at [175, 267] on textarea at bounding box center [163, 264] width 238 height 14
type textarea "1062.50"
click at [316, 256] on label "Currency Code" at bounding box center [411, 251] width 238 height 11
click at [520, 256] on button "Currency Code" at bounding box center [525, 251] width 10 height 10
click at [316, 261] on div at bounding box center [398, 199] width 797 height 398
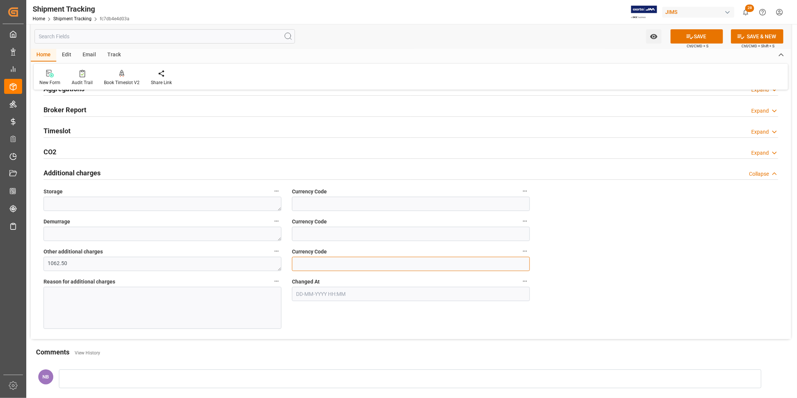
click at [317, 263] on input at bounding box center [411, 264] width 238 height 14
type input "USD"
click at [203, 295] on div at bounding box center [163, 308] width 238 height 42
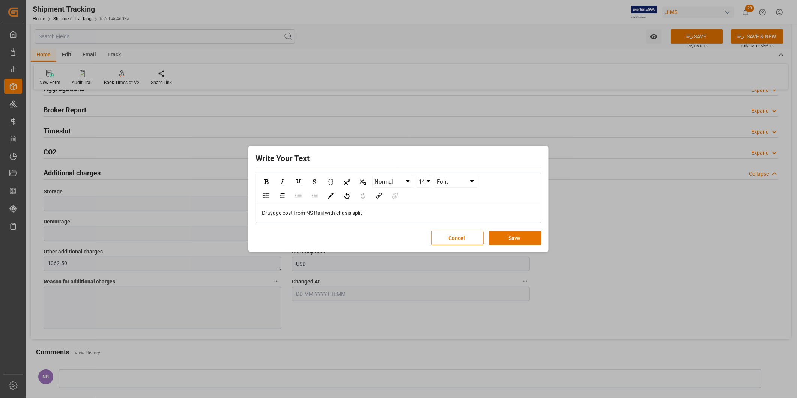
click at [432, 218] on div "Drayage cost from NS Raiil with chasis split -" at bounding box center [398, 213] width 285 height 18
click at [436, 212] on div "Drayage cost from NS Raiil with chasis split -" at bounding box center [399, 213] width 274 height 8
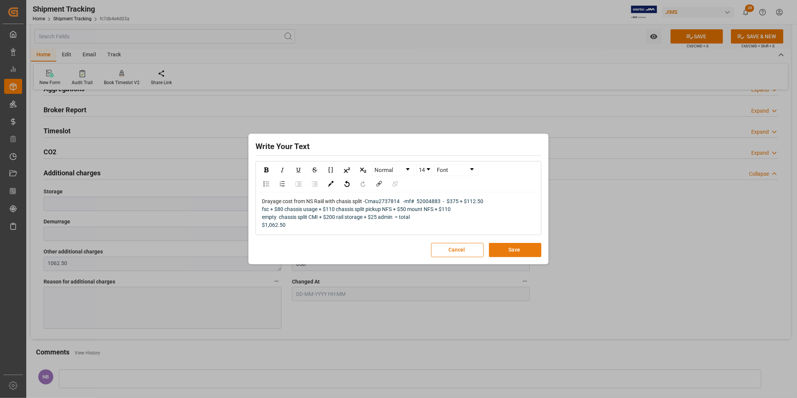
click at [502, 252] on button "Save" at bounding box center [515, 250] width 53 height 14
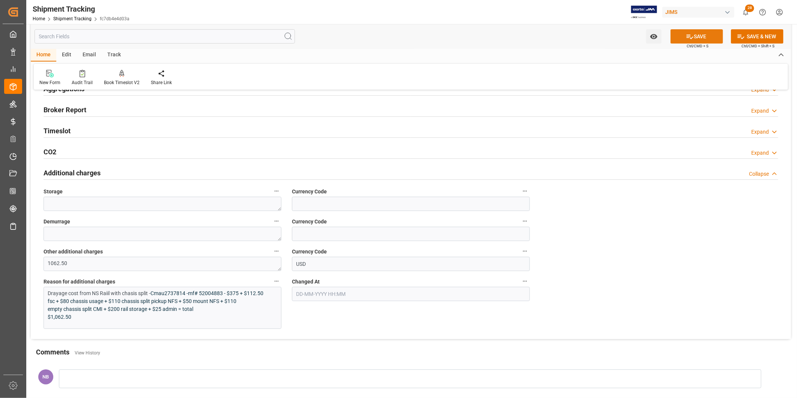
click at [686, 35] on icon at bounding box center [690, 37] width 8 height 8
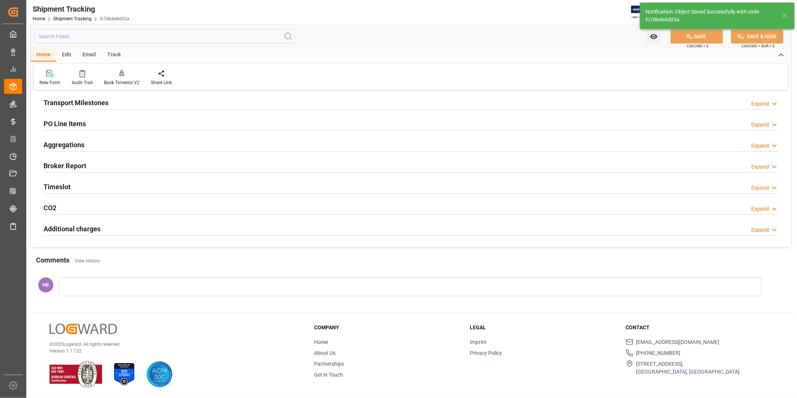
scroll to position [111, 0]
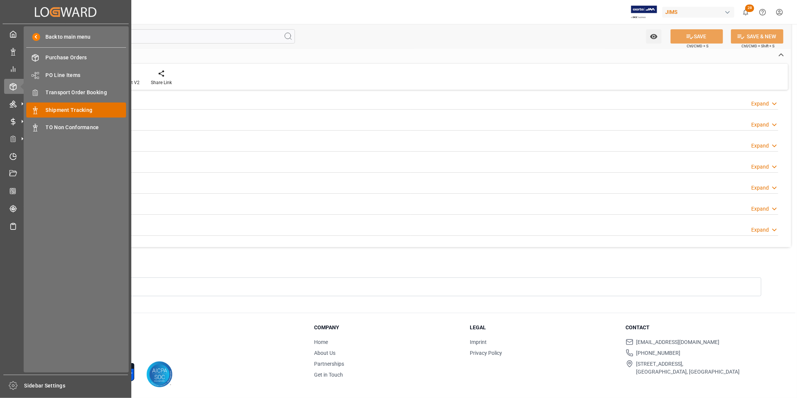
click at [68, 107] on span "Shipment Tracking" at bounding box center [86, 110] width 81 height 8
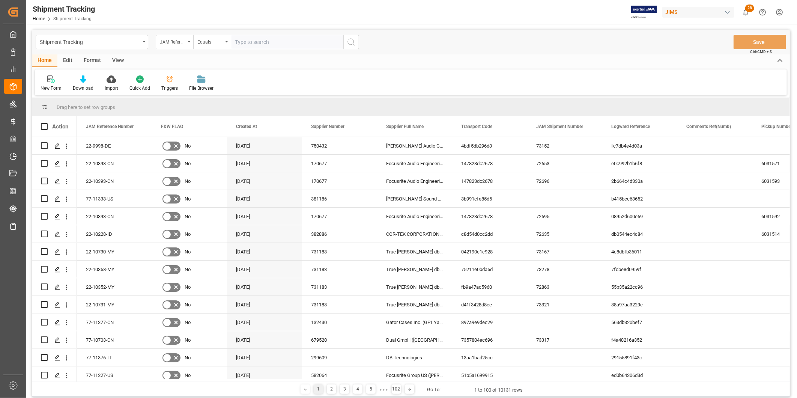
click at [178, 43] on div "JAM Reference Number" at bounding box center [173, 41] width 26 height 9
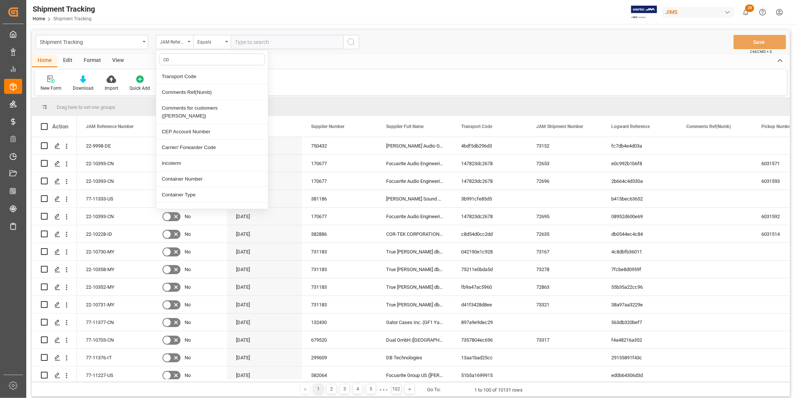
type input "con"
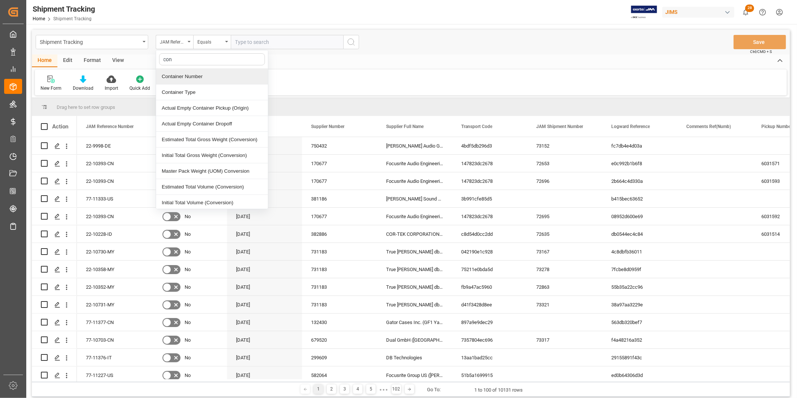
click at [185, 78] on div "Container Number" at bounding box center [212, 77] width 112 height 16
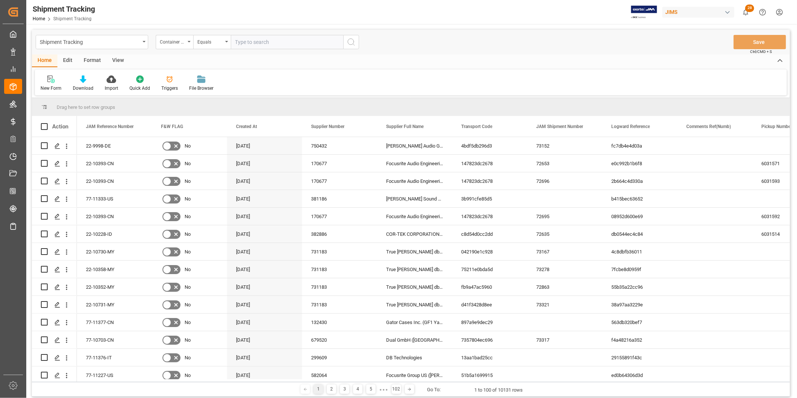
click at [273, 50] on div "Shipment Tracking Container Number Equals Save Ctrl/CMD + S" at bounding box center [411, 42] width 758 height 25
click at [276, 46] on input "text" at bounding box center [287, 42] width 113 height 14
paste input "Gesu6640123"
type input "Gesu6640123"
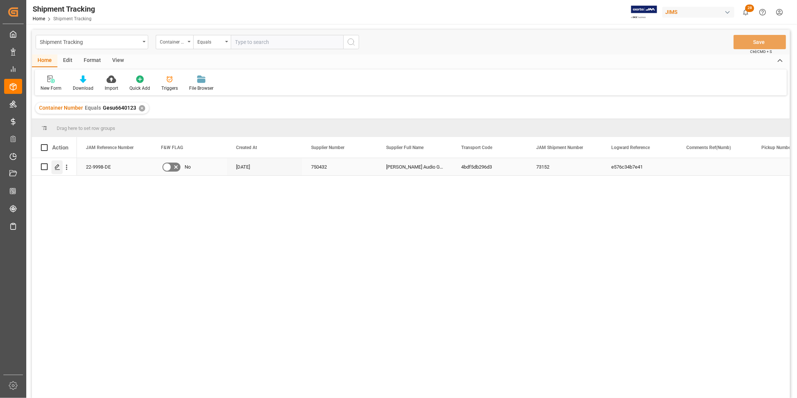
click at [57, 163] on div "Press SPACE to select this row." at bounding box center [56, 167] width 11 height 14
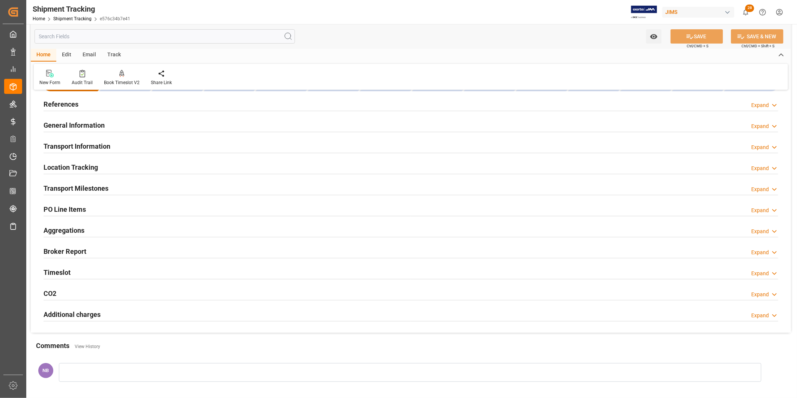
scroll to position [83, 0]
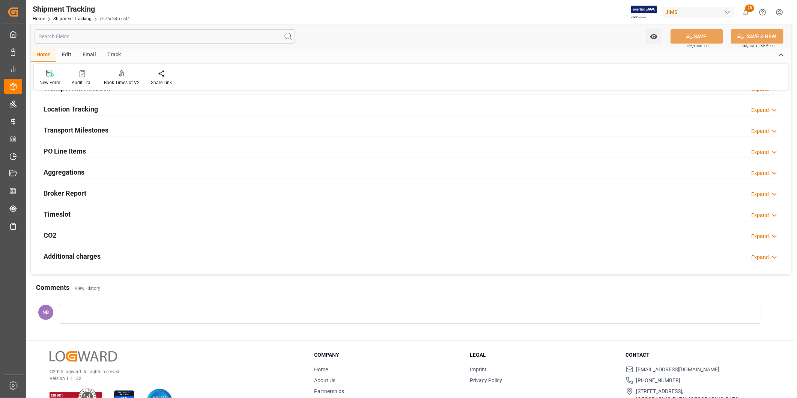
click at [95, 259] on h2 "Additional charges" at bounding box center [72, 256] width 57 height 10
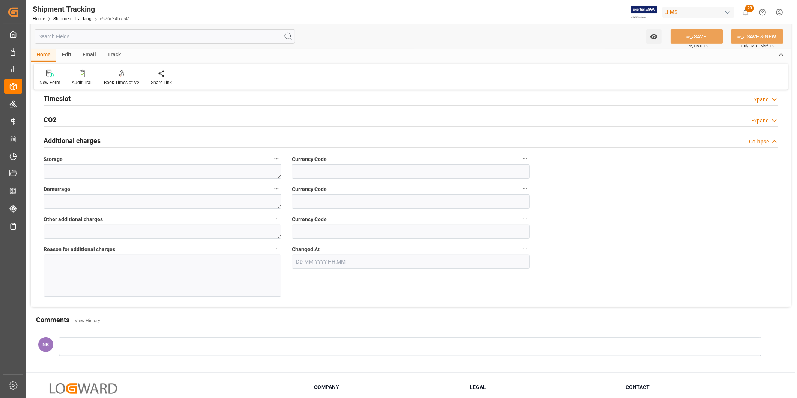
scroll to position [208, 0]
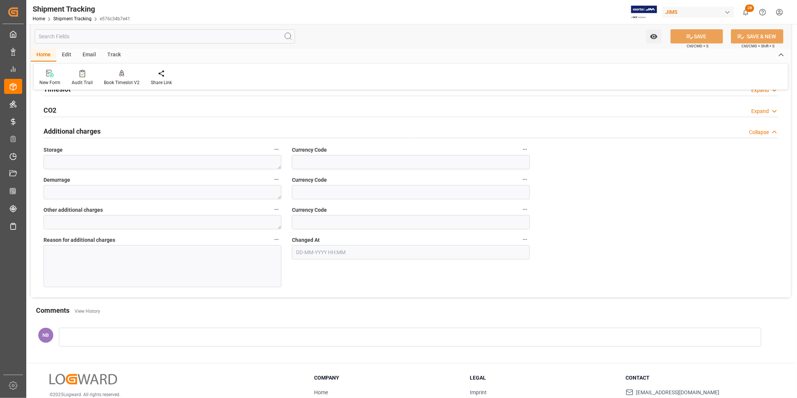
click at [216, 259] on div at bounding box center [163, 266] width 238 height 42
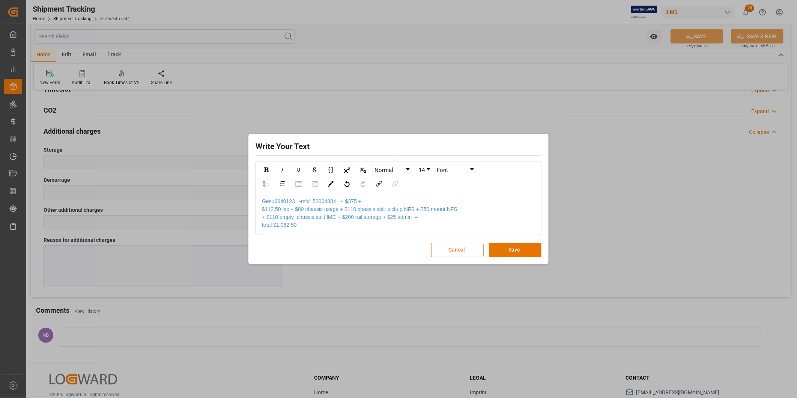
click at [261, 198] on div "Gesu6640123 -mf# 52004884 - $375 + $112.50 fsc + $80 chassis usage + $110 chass…" at bounding box center [398, 213] width 285 height 42
click at [508, 246] on button "Save" at bounding box center [515, 250] width 53 height 14
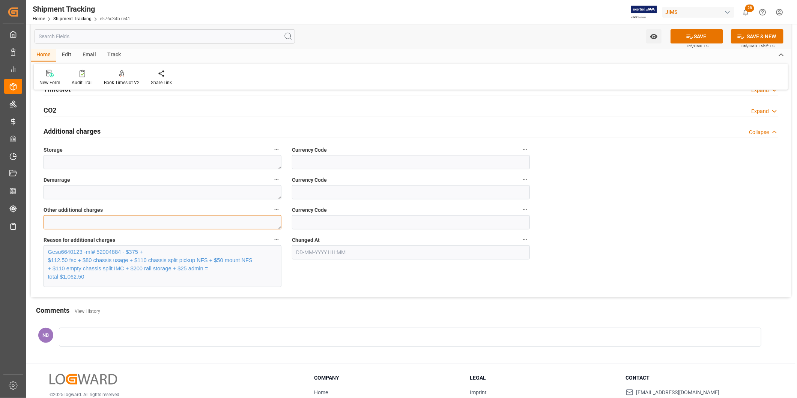
click at [184, 220] on textarea at bounding box center [163, 222] width 238 height 14
type textarea "U"
type textarea "1026.50"
click at [325, 224] on input at bounding box center [411, 222] width 238 height 14
type input "USD"
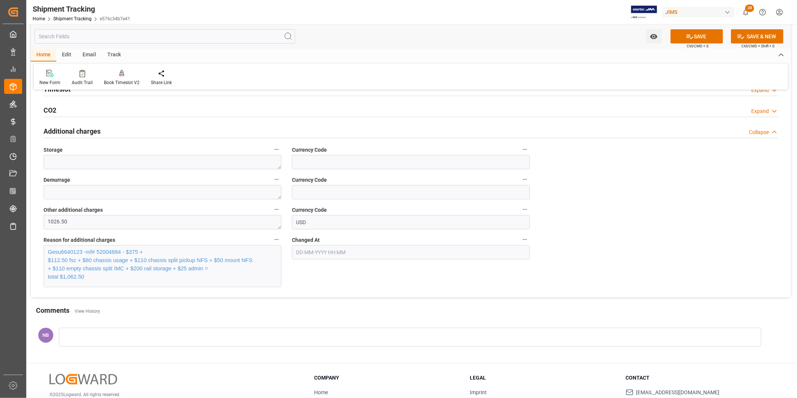
click at [113, 261] on span "Gesu6640123 -mf# 52004884 - $375 + $112.50 fsc + $80 chassis usage + $110 chass…" at bounding box center [150, 264] width 205 height 31
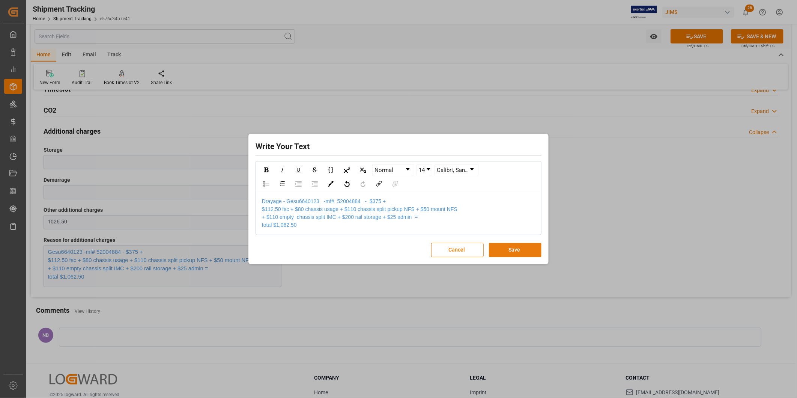
click at [506, 250] on button "Save" at bounding box center [515, 250] width 53 height 14
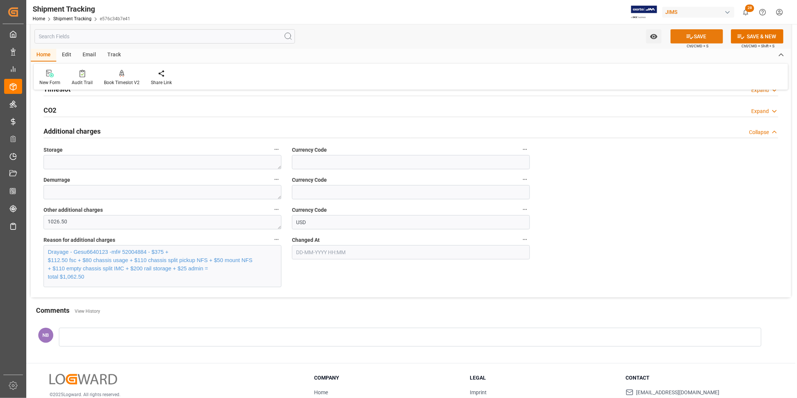
click at [693, 35] on button "SAVE" at bounding box center [697, 36] width 53 height 14
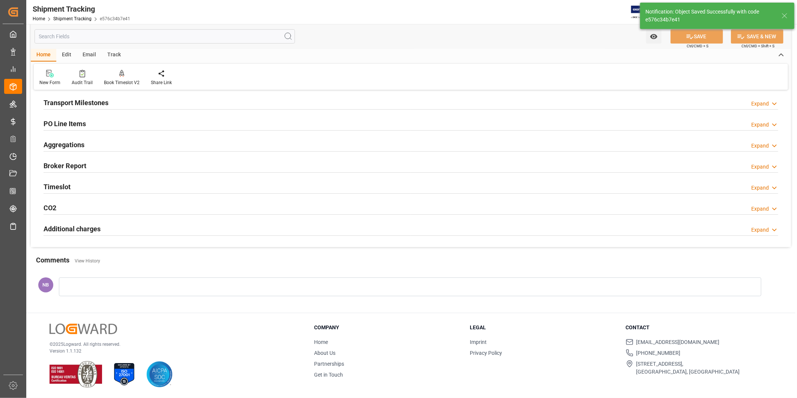
scroll to position [111, 0]
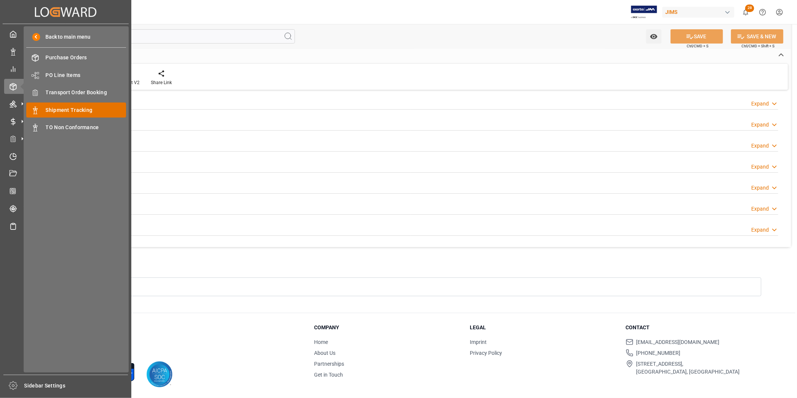
click at [84, 103] on div "Shipment Tracking Shipment Tracking" at bounding box center [76, 109] width 100 height 15
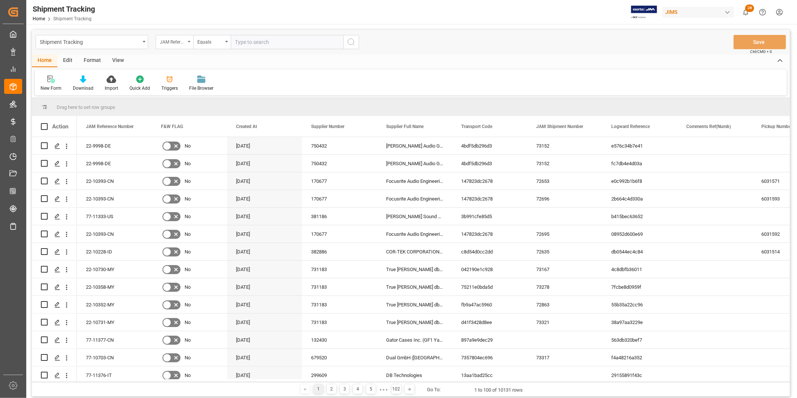
click at [179, 44] on div "JAM Reference Number" at bounding box center [173, 41] width 26 height 9
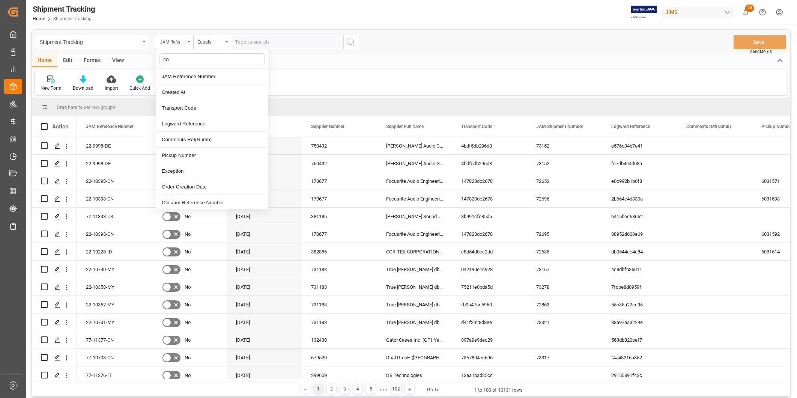
type input "con"
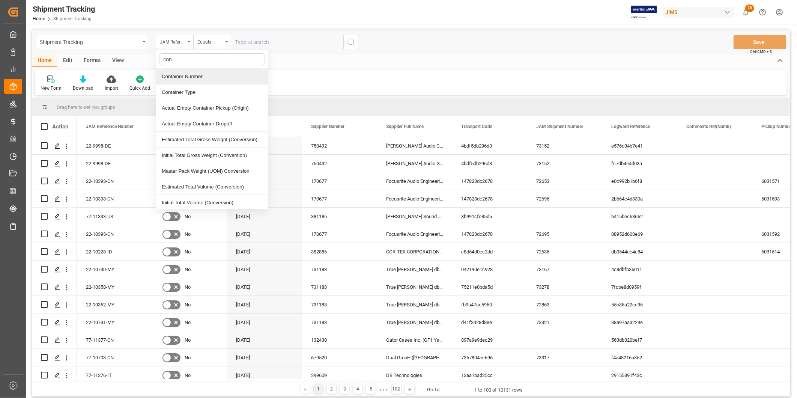
click at [211, 76] on div "Container Number" at bounding box center [212, 77] width 112 height 16
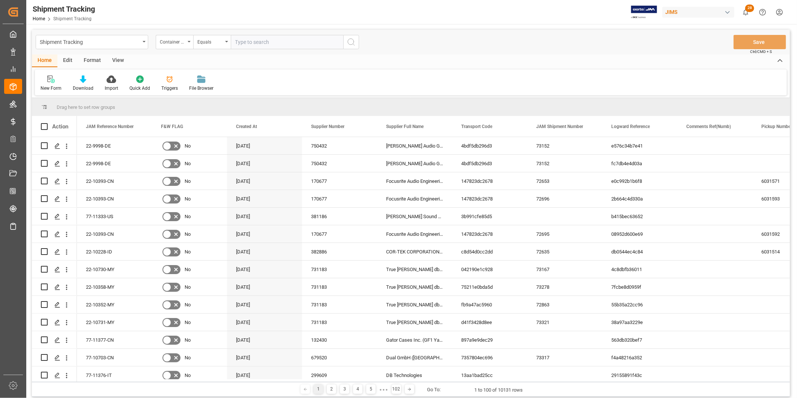
click at [286, 47] on input "text" at bounding box center [287, 42] width 113 height 14
paste input "Apzu3457598"
type input "Apzu3457598"
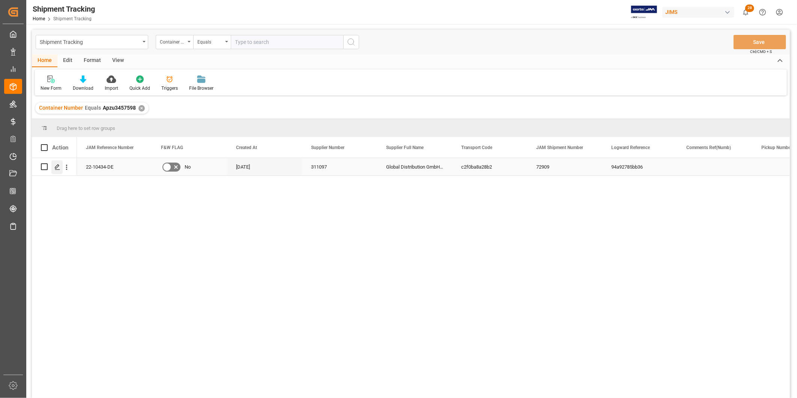
click at [51, 170] on div "Press SPACE to select this row." at bounding box center [56, 167] width 11 height 14
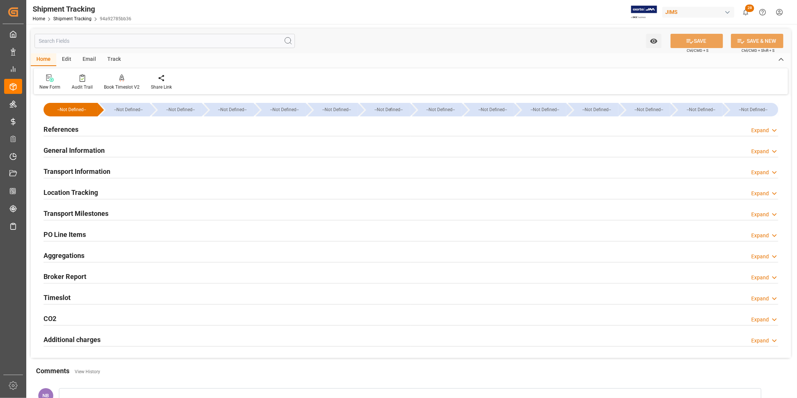
click at [88, 335] on h2 "Additional charges" at bounding box center [72, 339] width 57 height 10
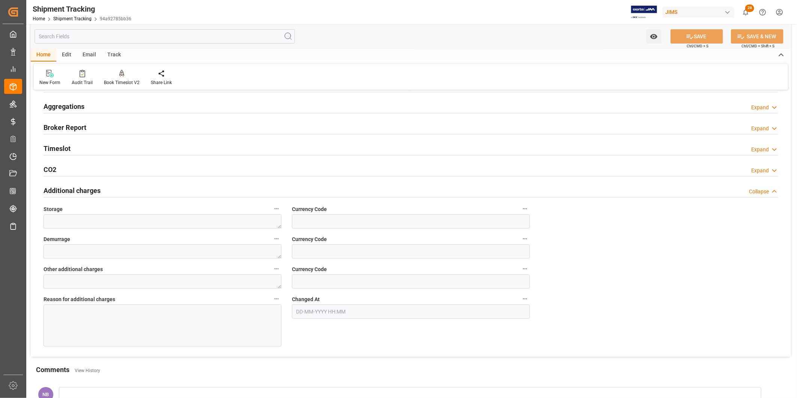
scroll to position [167, 0]
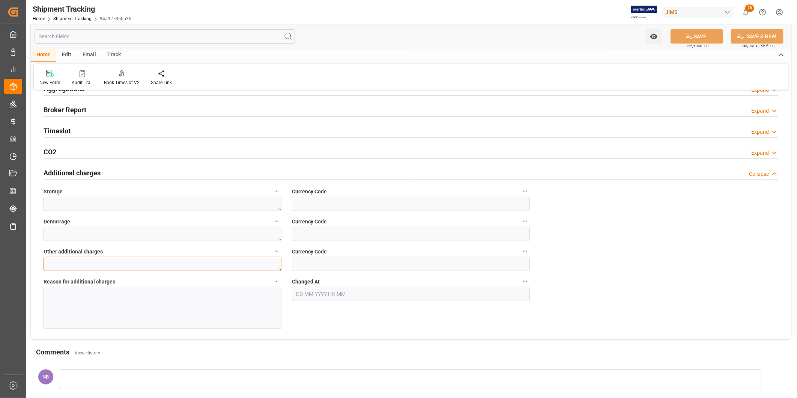
click at [243, 264] on textarea at bounding box center [163, 264] width 238 height 14
type textarea "837.50"
click at [329, 264] on input at bounding box center [411, 264] width 238 height 14
type input "USD"
click at [239, 303] on div at bounding box center [163, 308] width 238 height 42
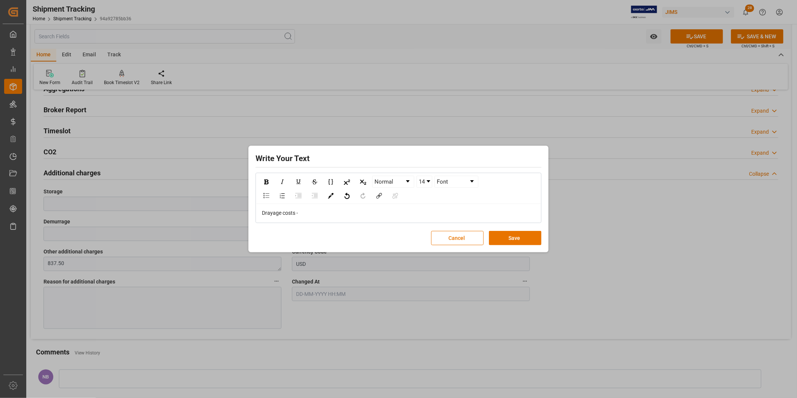
click at [376, 211] on div "Drayage costs -" at bounding box center [399, 213] width 274 height 8
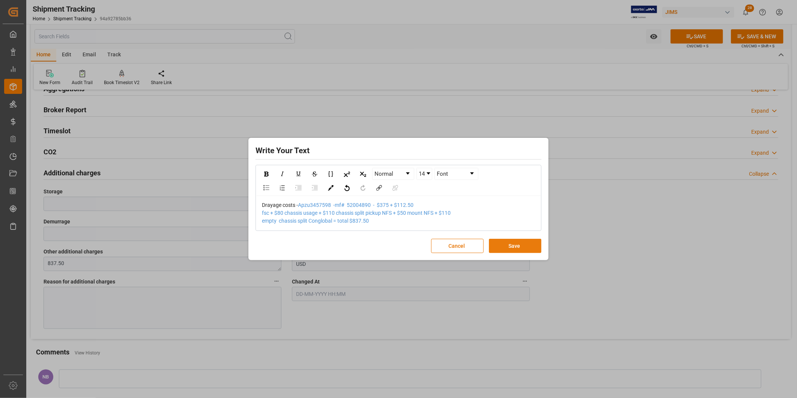
click at [498, 247] on button "Save" at bounding box center [515, 246] width 53 height 14
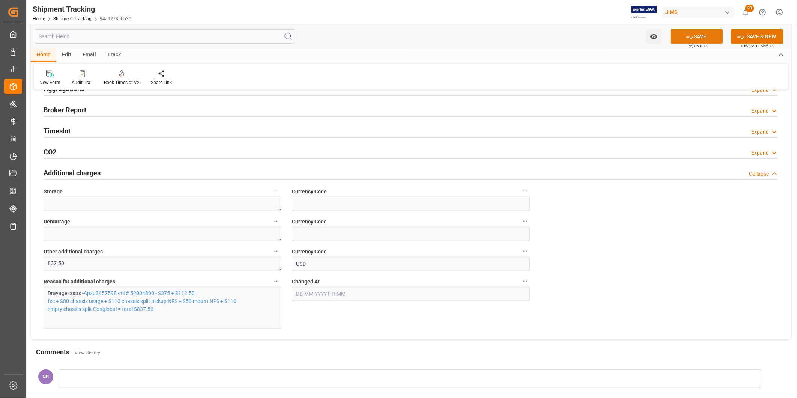
click at [682, 41] on button "SAVE" at bounding box center [697, 36] width 53 height 14
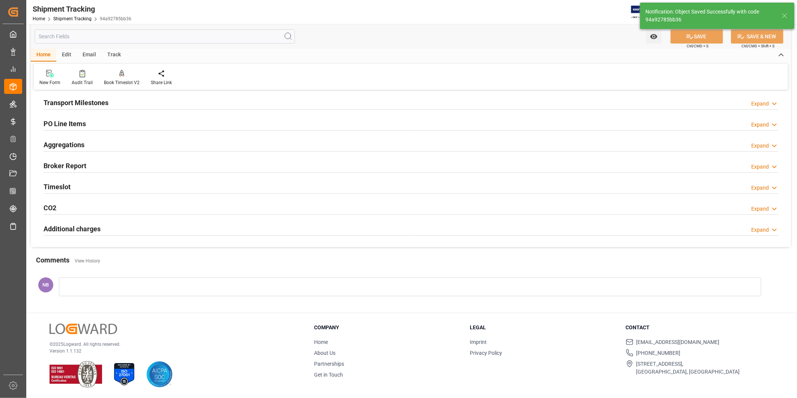
scroll to position [111, 0]
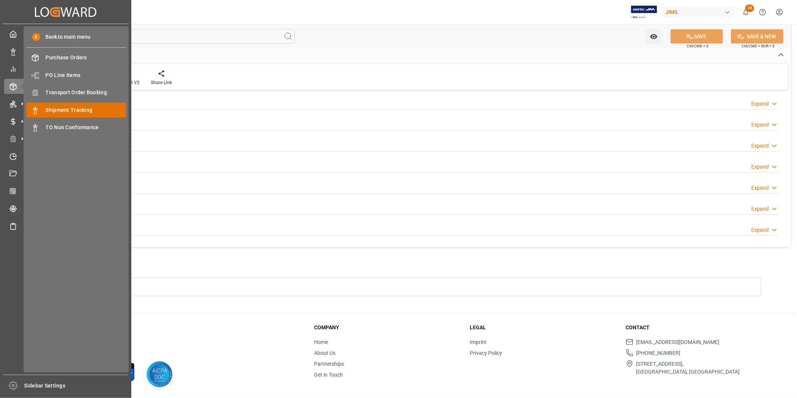
click at [62, 107] on span "Shipment Tracking" at bounding box center [86, 110] width 81 height 8
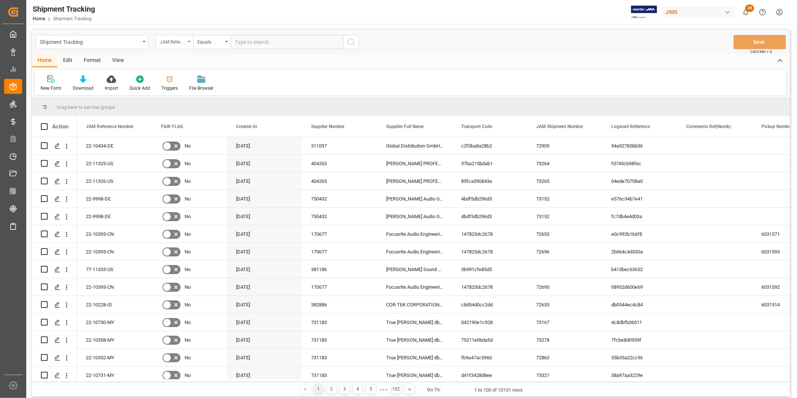
click at [179, 45] on div "JAM Reference Number" at bounding box center [175, 42] width 38 height 14
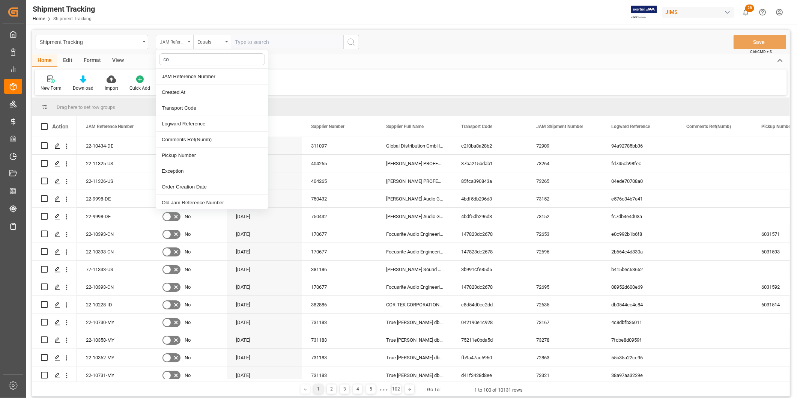
type input "con"
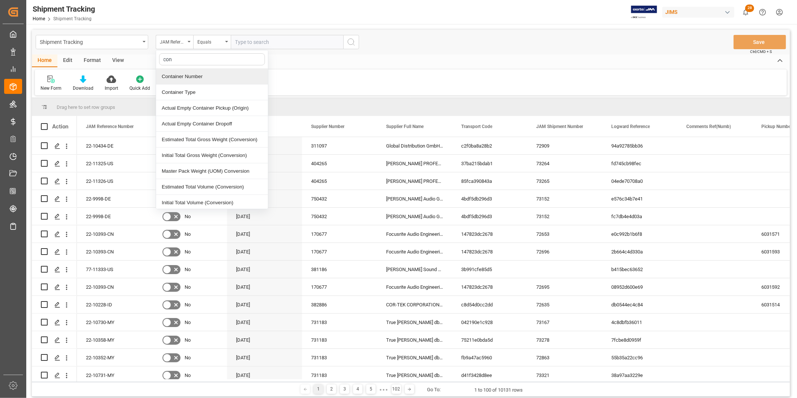
click at [191, 74] on div "Container Number" at bounding box center [212, 77] width 112 height 16
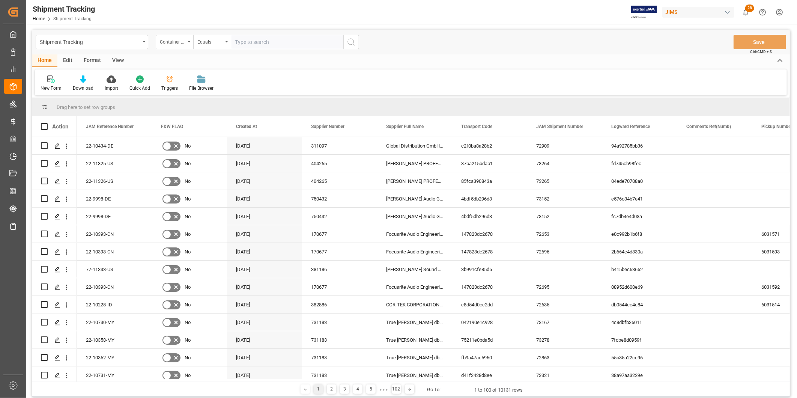
click at [261, 46] on input "text" at bounding box center [287, 42] width 113 height 14
paste input "Tclu4359996"
type input "Tclu4359996"
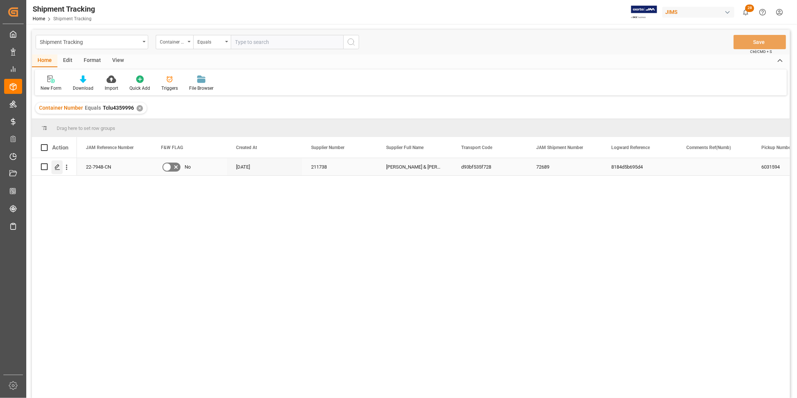
click at [55, 168] on polygon "Press SPACE to select this row." at bounding box center [57, 166] width 4 height 4
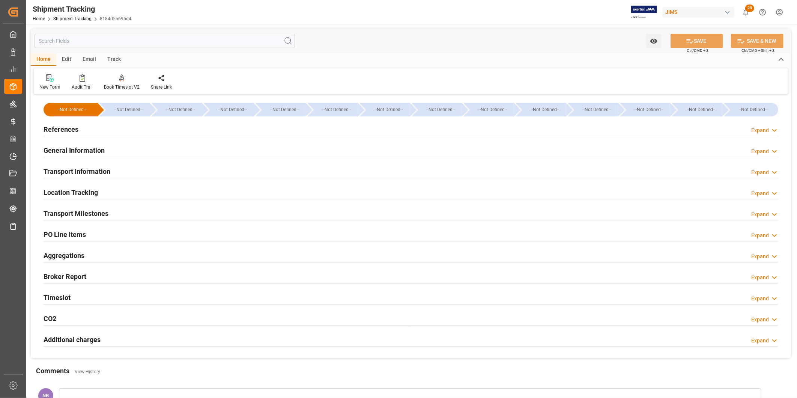
click at [92, 337] on h2 "Additional charges" at bounding box center [72, 339] width 57 height 10
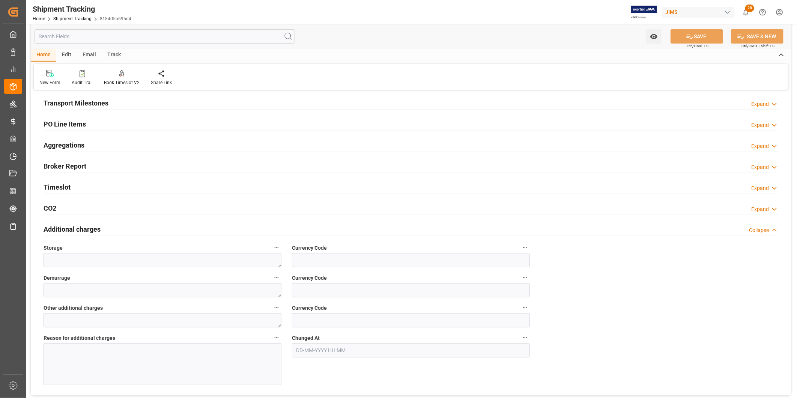
scroll to position [125, 0]
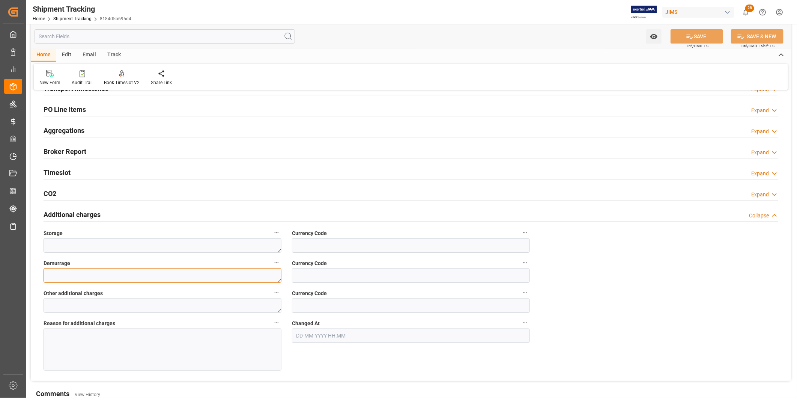
click at [202, 276] on textarea at bounding box center [163, 275] width 238 height 14
click at [197, 303] on textarea at bounding box center [163, 305] width 238 height 14
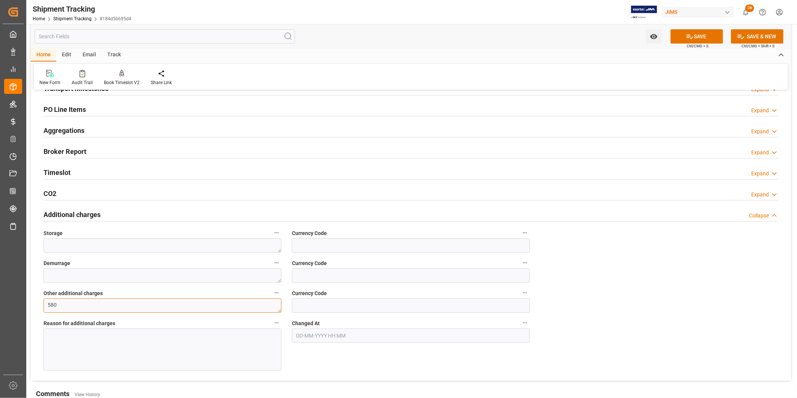
type textarea "580"
click at [297, 312] on input at bounding box center [411, 305] width 238 height 14
type input "USD"
click at [234, 346] on div at bounding box center [163, 349] width 238 height 42
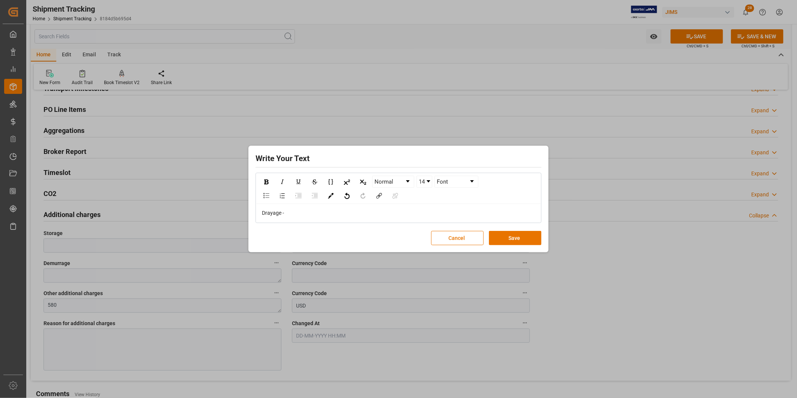
click at [363, 212] on div "Drayage -" at bounding box center [399, 213] width 274 height 8
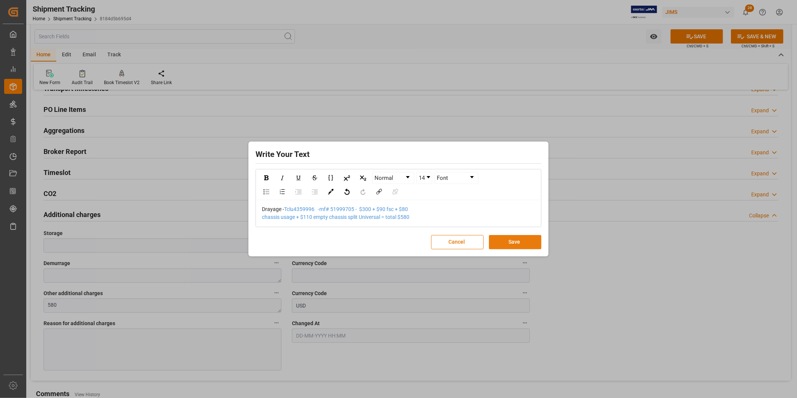
click at [511, 243] on button "Save" at bounding box center [515, 242] width 53 height 14
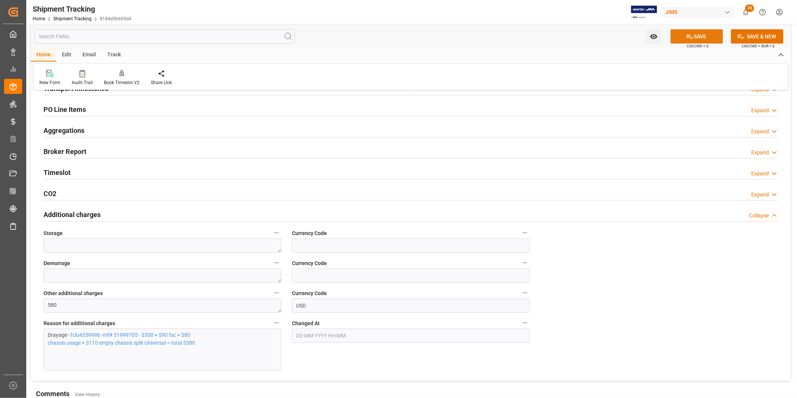
click at [698, 39] on button "SAVE" at bounding box center [697, 36] width 53 height 14
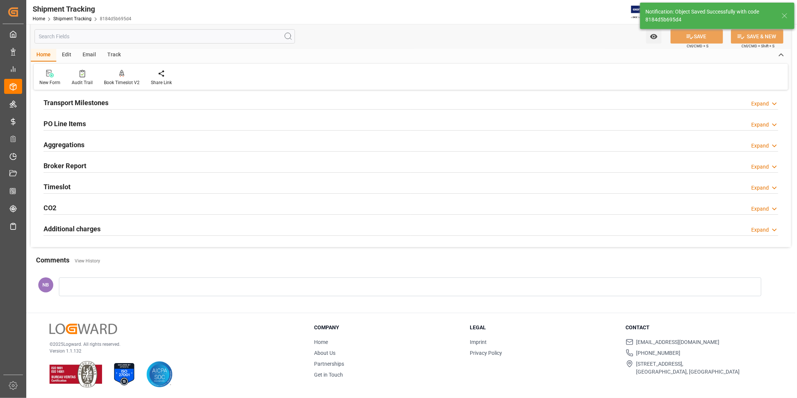
scroll to position [111, 0]
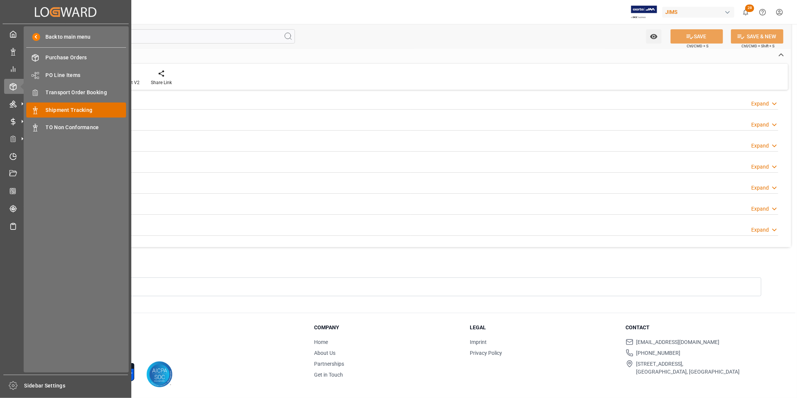
click at [73, 113] on span "Shipment Tracking" at bounding box center [86, 110] width 81 height 8
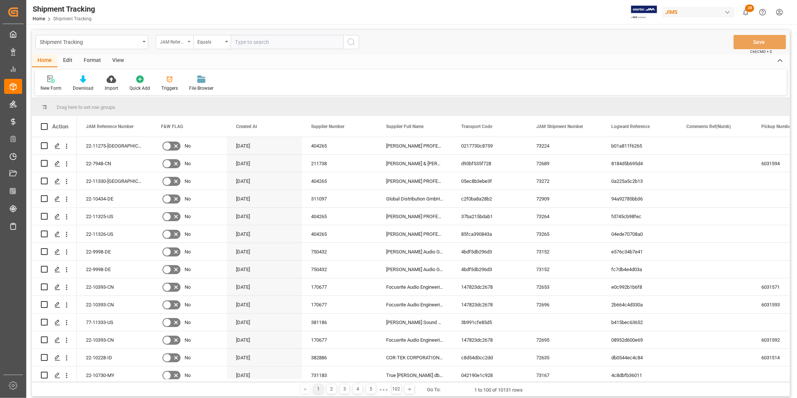
click at [181, 43] on div "JAM Reference Number" at bounding box center [173, 41] width 26 height 9
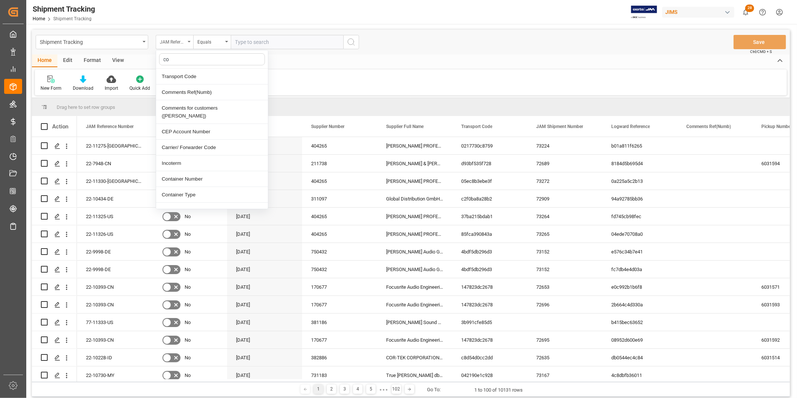
type input "con"
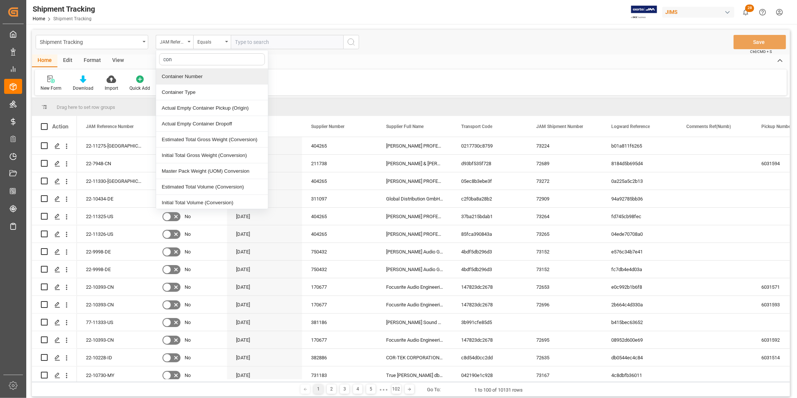
click at [196, 73] on div "Container Number" at bounding box center [212, 77] width 112 height 16
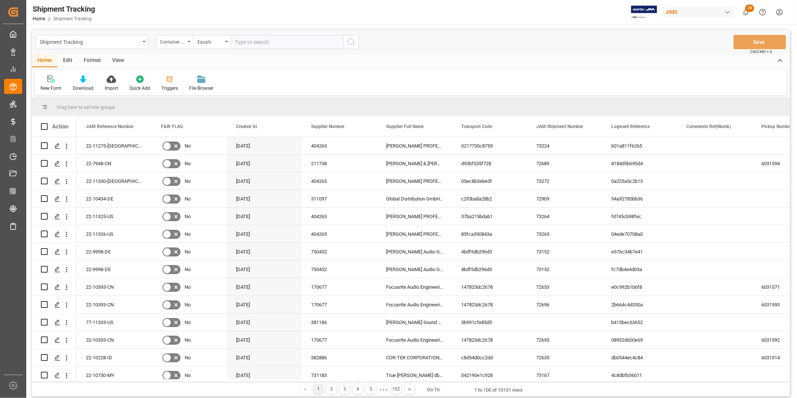
click at [273, 47] on input "text" at bounding box center [287, 42] width 113 height 14
paste input "Emcu8913791"
type input "Emcu8913791"
click at [353, 44] on line "search button" at bounding box center [354, 45] width 2 height 2
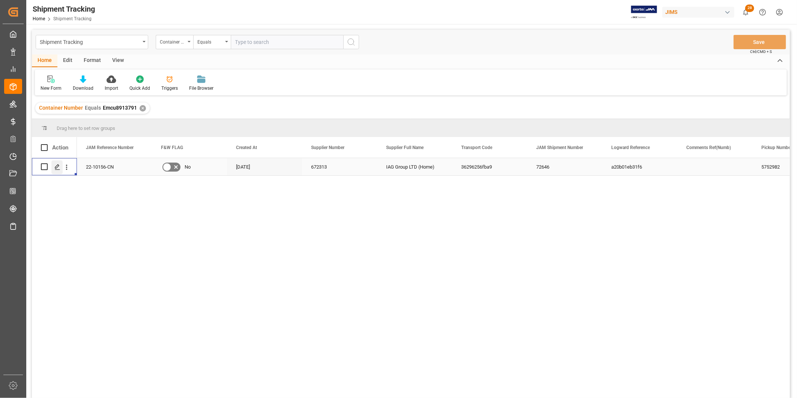
click at [61, 165] on div "Press SPACE to select this row." at bounding box center [56, 167] width 11 height 14
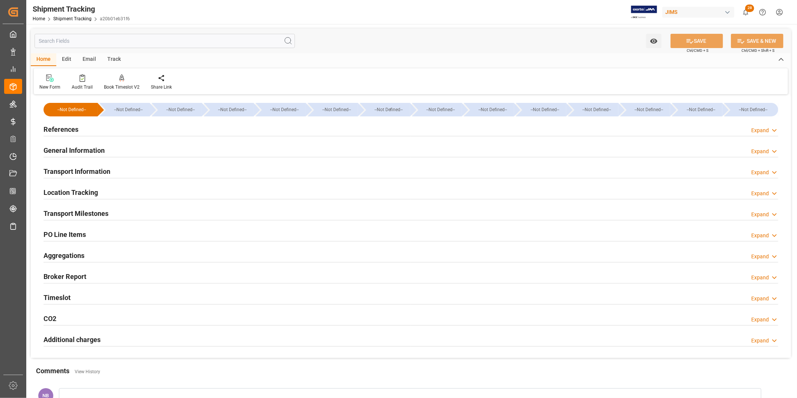
click at [95, 339] on h2 "Additional charges" at bounding box center [72, 339] width 57 height 10
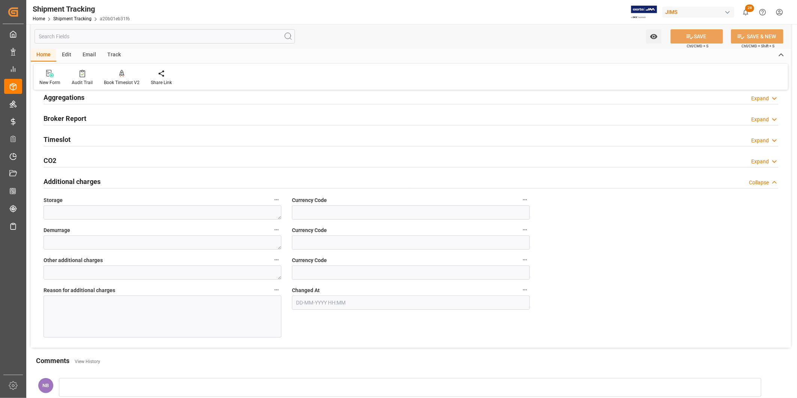
scroll to position [167, 0]
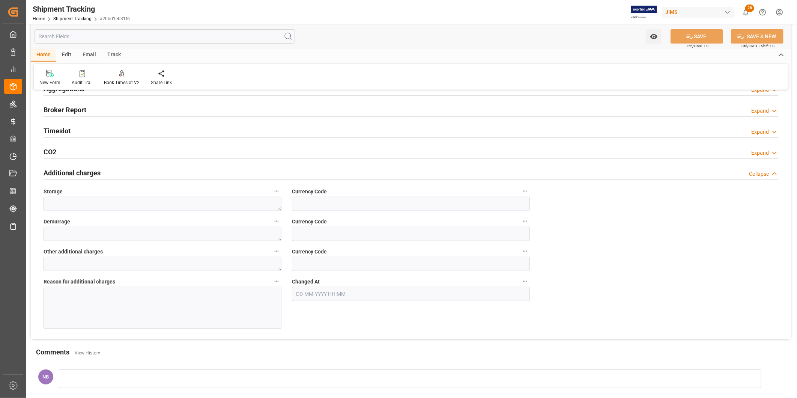
click at [306, 273] on div "Currency Code" at bounding box center [411, 259] width 249 height 30
click at [309, 265] on input at bounding box center [411, 264] width 238 height 14
type input "USD"
click at [258, 266] on textarea at bounding box center [163, 264] width 238 height 14
type textarea "910"
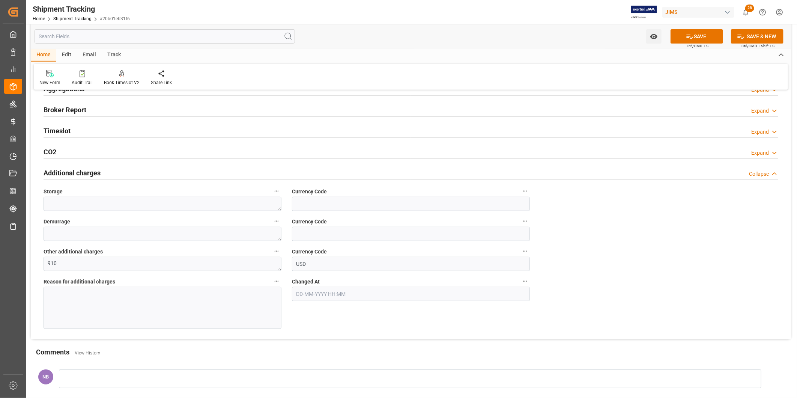
click at [218, 298] on div at bounding box center [163, 308] width 238 height 42
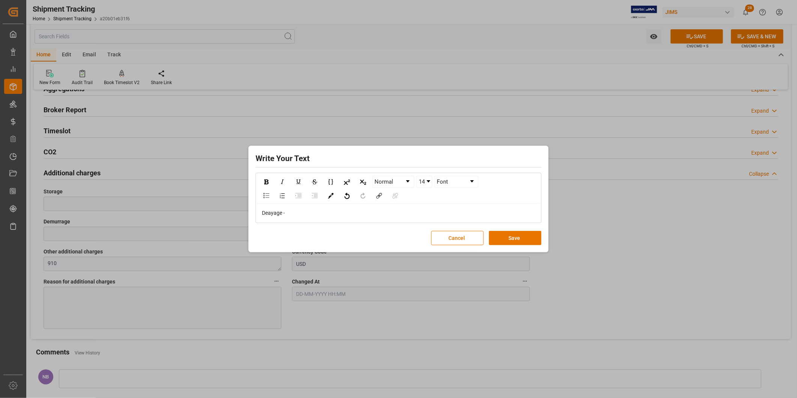
click at [319, 209] on div "Deayage -" at bounding box center [399, 213] width 274 height 8
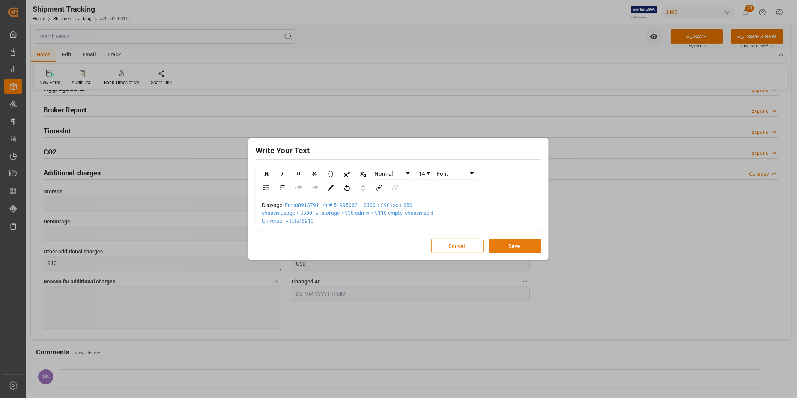
click at [502, 243] on button "Save" at bounding box center [515, 246] width 53 height 14
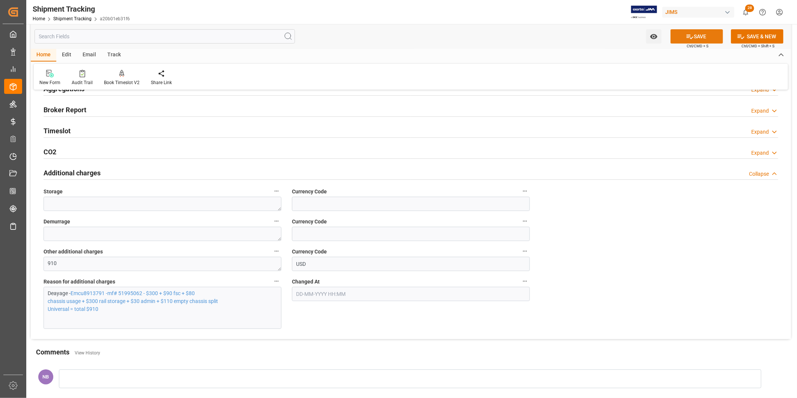
click at [700, 39] on button "SAVE" at bounding box center [697, 36] width 53 height 14
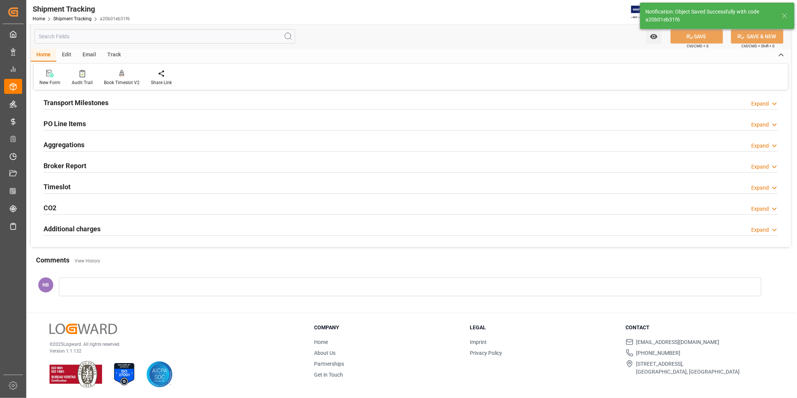
scroll to position [111, 0]
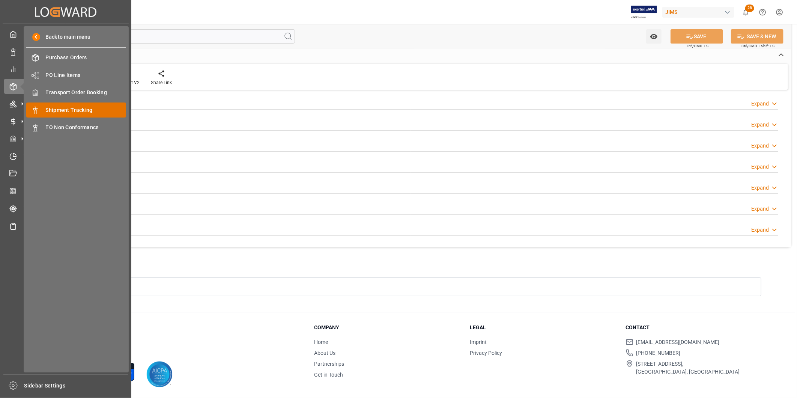
click at [80, 109] on span "Shipment Tracking" at bounding box center [86, 110] width 81 height 8
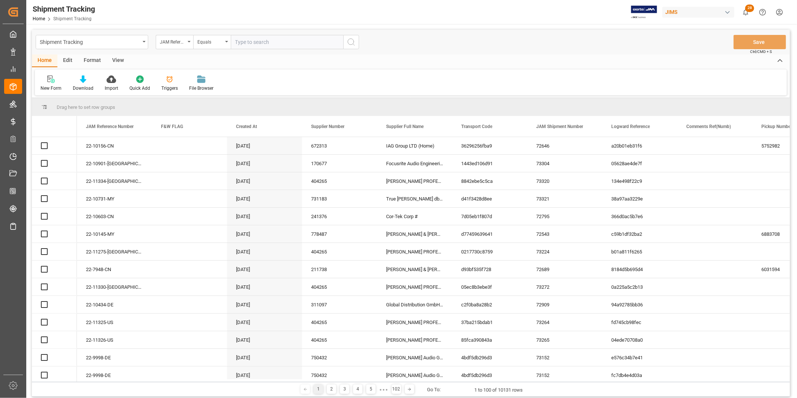
click at [280, 44] on input "text" at bounding box center [287, 42] width 113 height 14
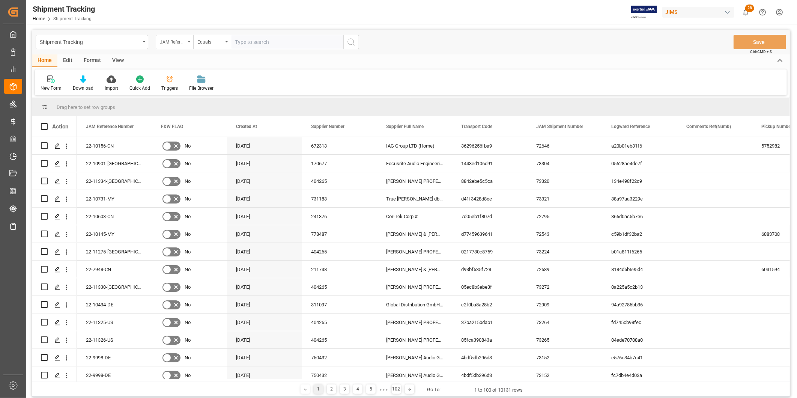
click at [168, 43] on div "JAM Reference Number" at bounding box center [173, 41] width 26 height 9
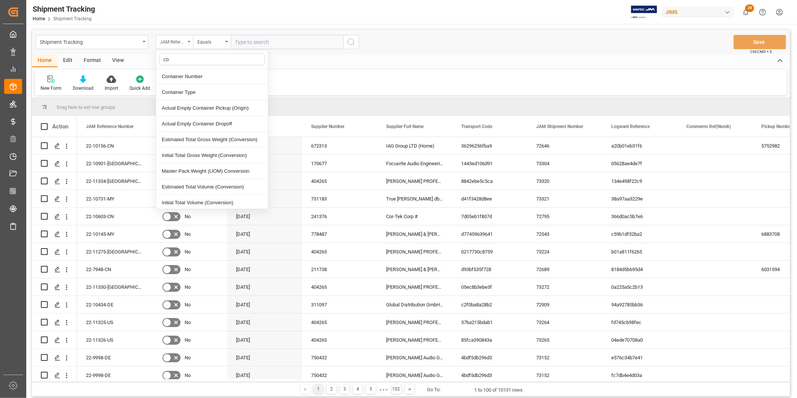
type input "con"
click at [185, 74] on div "Container Number" at bounding box center [212, 77] width 112 height 16
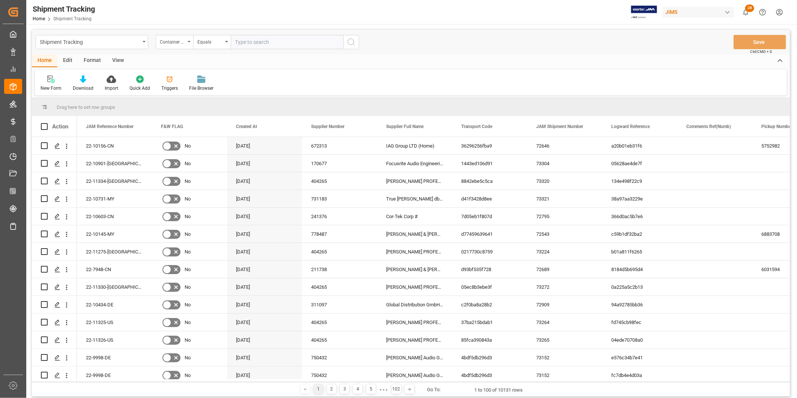
click at [271, 41] on input "text" at bounding box center [287, 42] width 113 height 14
paste input "Tgbu7741187"
type input "Tgbu7741187"
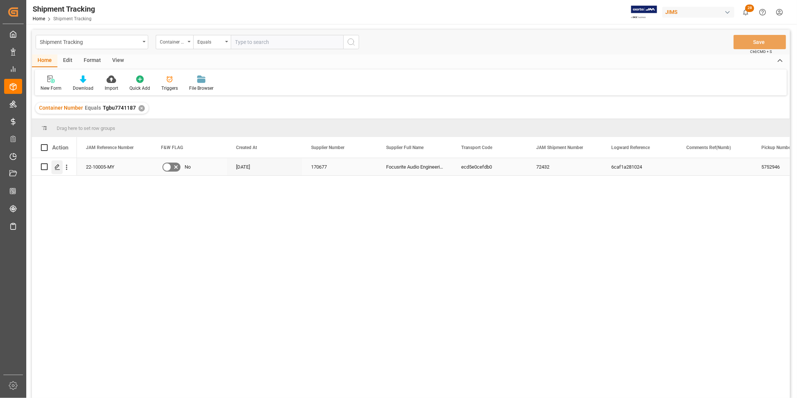
click at [61, 164] on div "Press SPACE to select this row." at bounding box center [56, 167] width 11 height 14
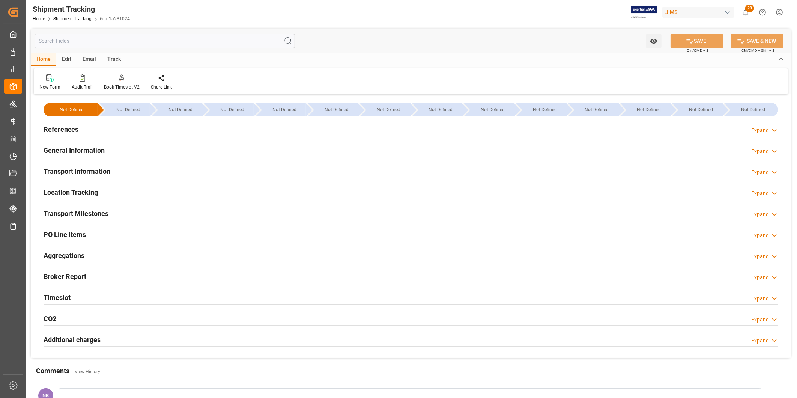
click at [95, 342] on h2 "Additional charges" at bounding box center [72, 339] width 57 height 10
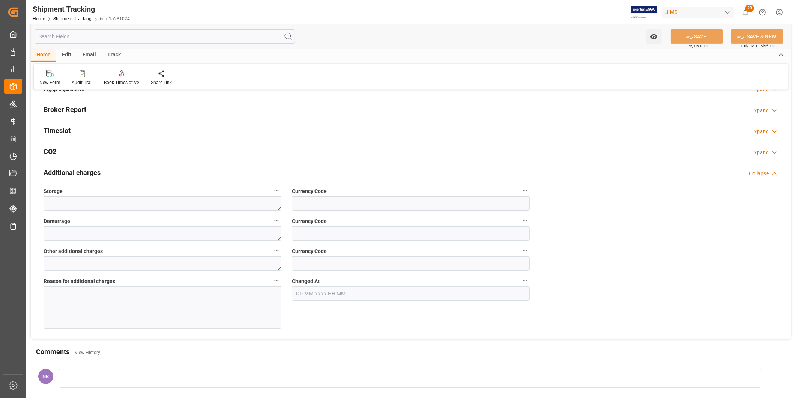
scroll to position [167, 0]
click at [325, 266] on input at bounding box center [411, 264] width 238 height 14
type input "USD"
click at [259, 268] on textarea at bounding box center [163, 264] width 238 height 14
type textarea "910"
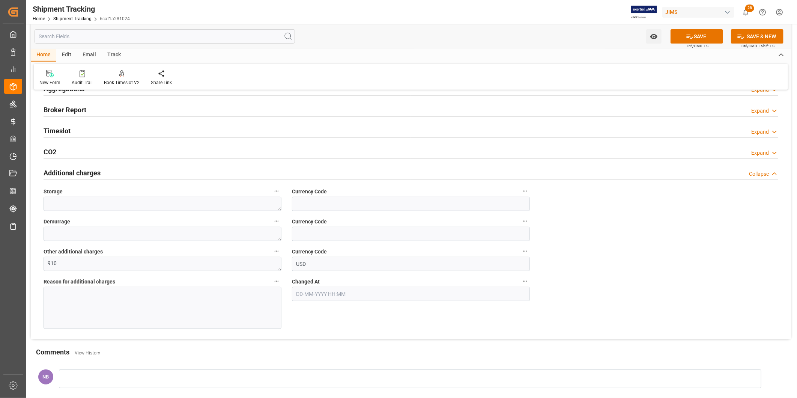
click at [226, 308] on div at bounding box center [163, 308] width 238 height 42
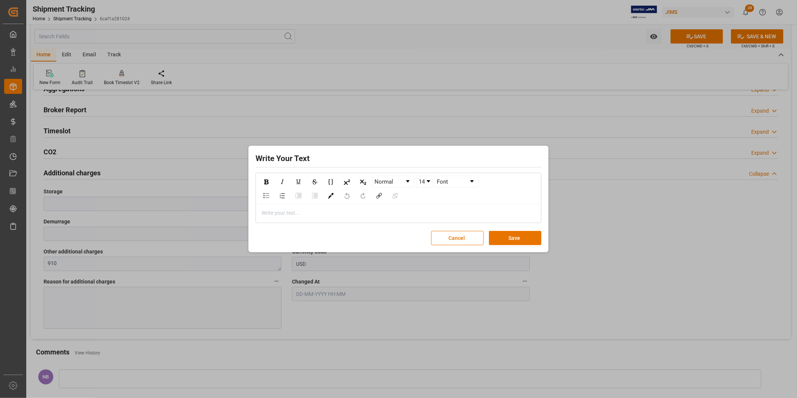
click at [265, 209] on div "rdw-editor" at bounding box center [399, 213] width 274 height 8
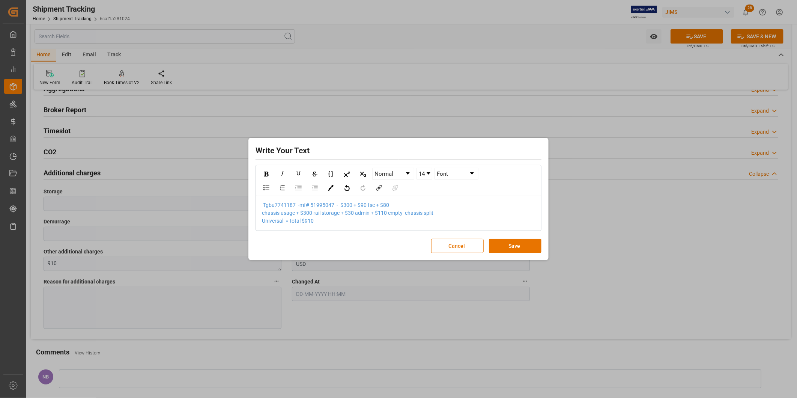
click at [262, 202] on div "Tgbu7741187 -mf# 51995047 - $300 + $90 fsc + $80 chassis usage + $300 rail stor…" at bounding box center [399, 213] width 274 height 24
click at [515, 243] on button "Save" at bounding box center [515, 246] width 53 height 14
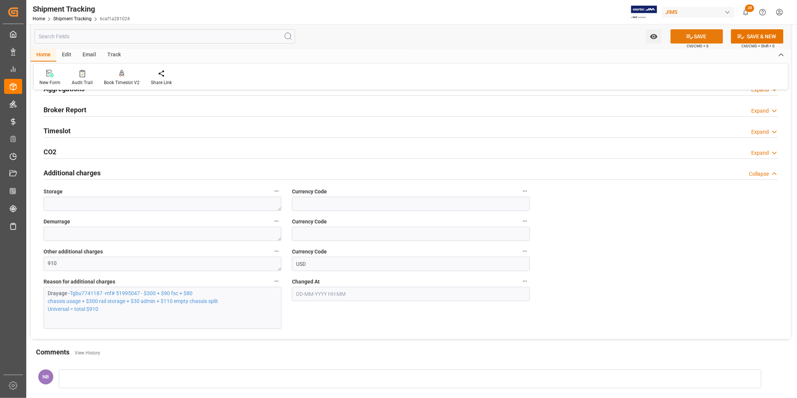
click at [682, 36] on button "SAVE" at bounding box center [697, 36] width 53 height 14
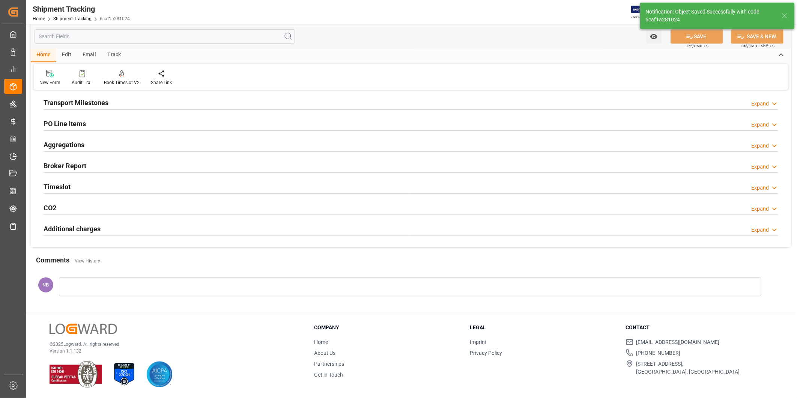
scroll to position [111, 0]
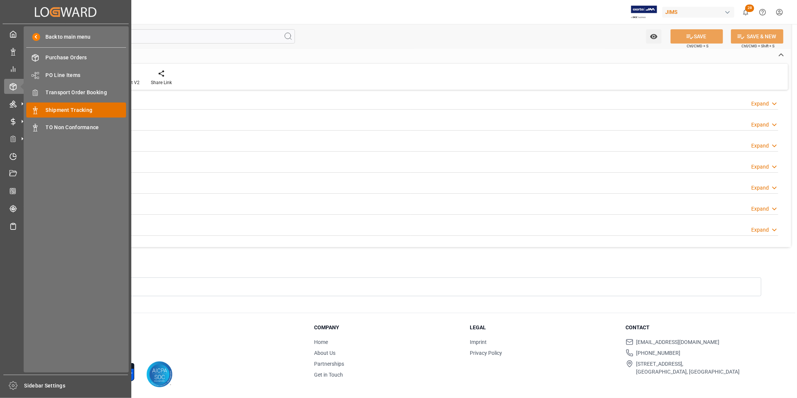
click at [74, 108] on span "Shipment Tracking" at bounding box center [86, 110] width 81 height 8
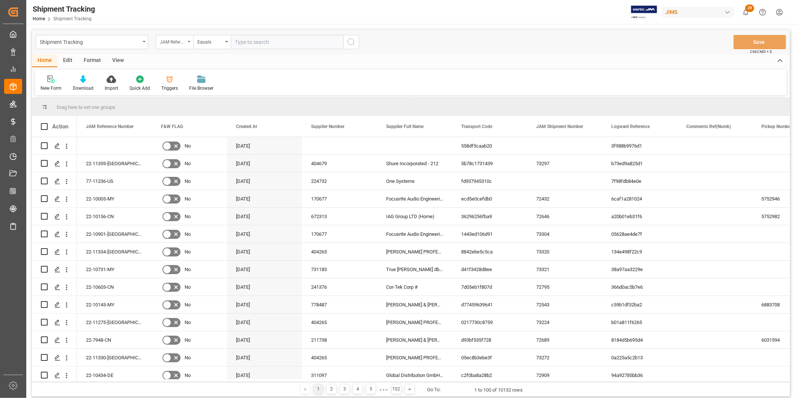
click at [177, 46] on div "JAM Reference Number" at bounding box center [175, 42] width 38 height 14
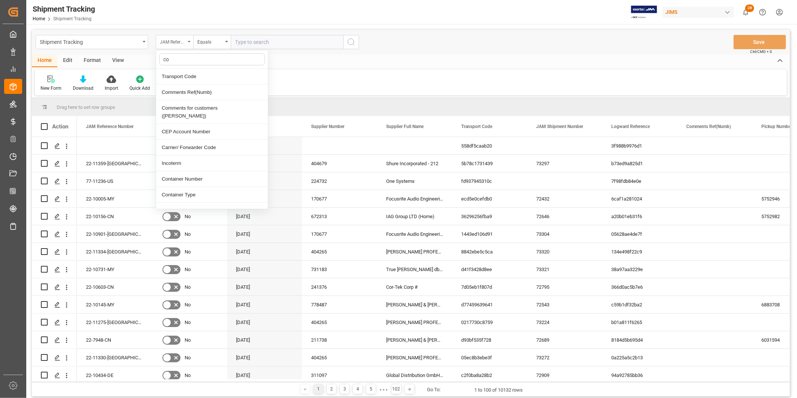
type input "con"
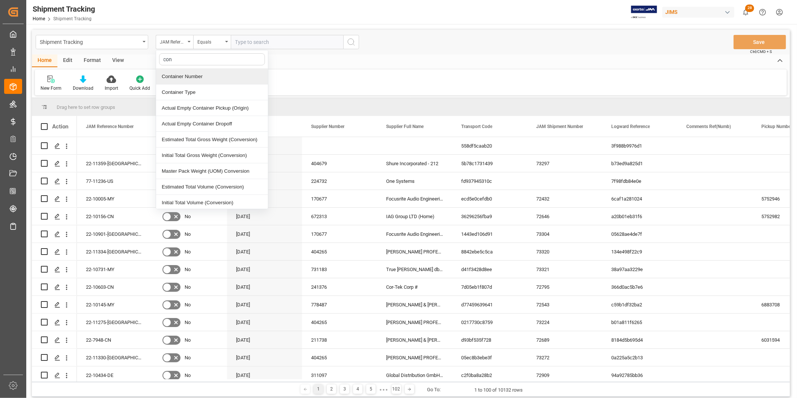
click at [189, 81] on div "Container Number" at bounding box center [212, 77] width 112 height 16
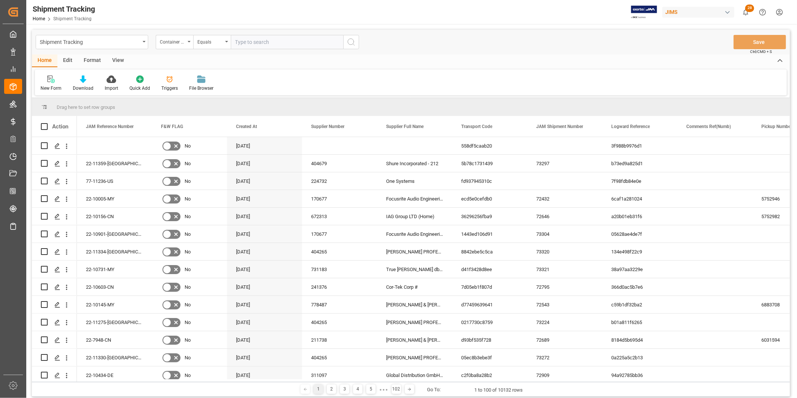
click at [264, 42] on input "text" at bounding box center [287, 42] width 113 height 14
paste input "Egsu9330442"
type input "Egsu9330442"
click at [352, 43] on icon "search button" at bounding box center [351, 42] width 9 height 9
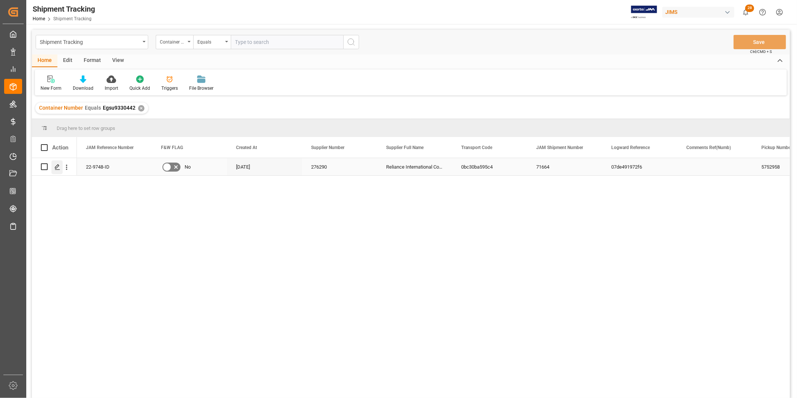
click at [59, 168] on icon "Press SPACE to select this row." at bounding box center [57, 167] width 6 height 6
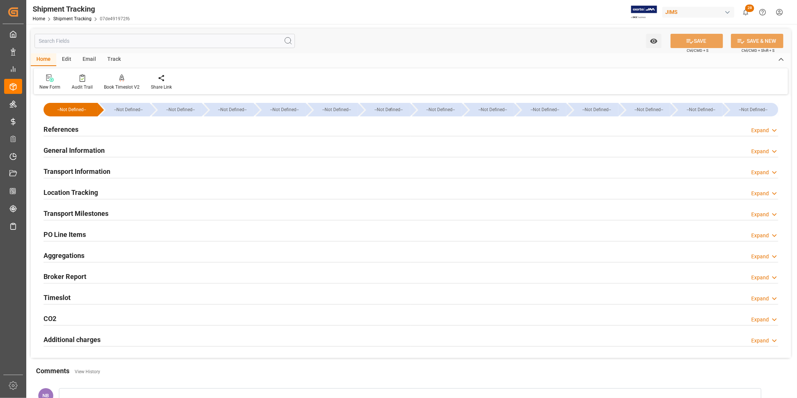
click at [89, 336] on h2 "Additional charges" at bounding box center [72, 339] width 57 height 10
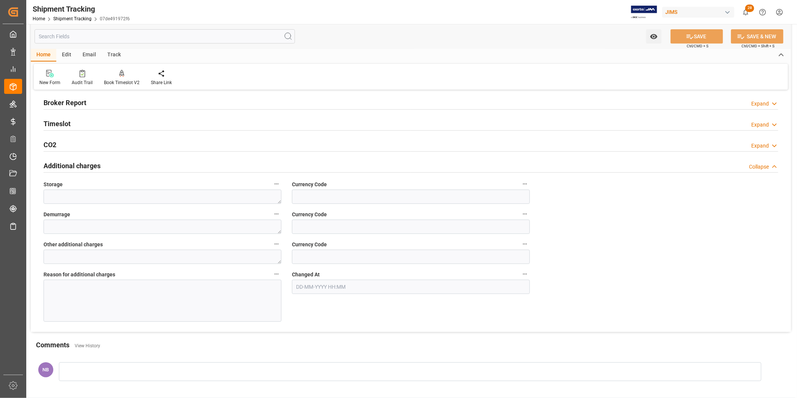
scroll to position [208, 0]
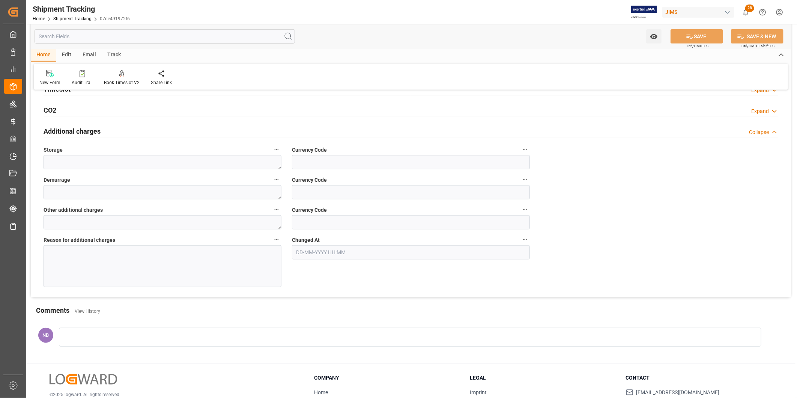
click at [157, 271] on div at bounding box center [163, 266] width 238 height 42
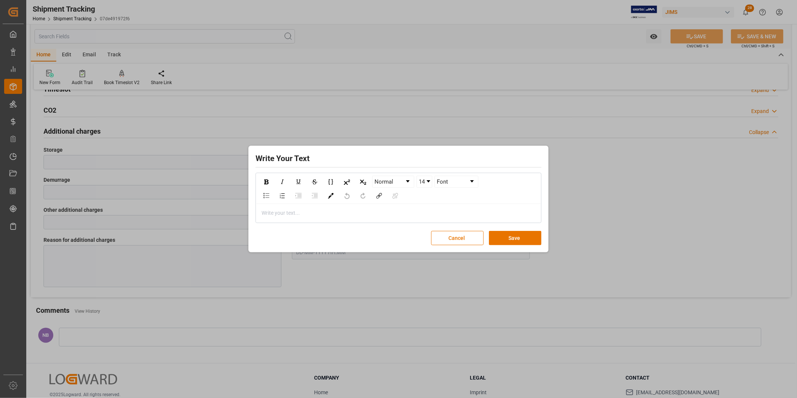
click at [297, 217] on div "rdw-editor" at bounding box center [399, 213] width 274 height 8
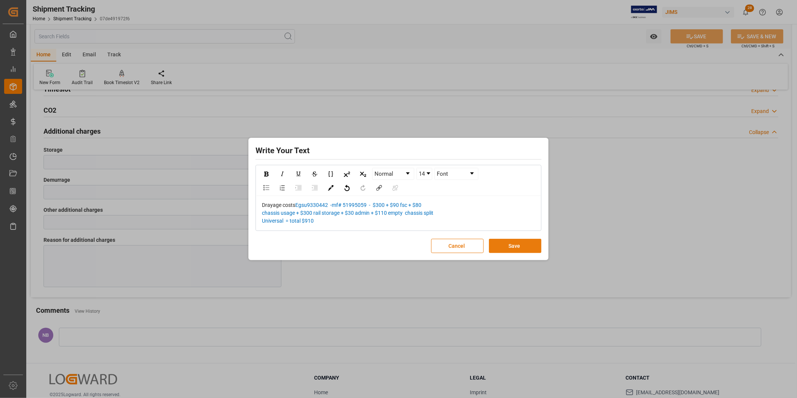
click at [508, 244] on button "Save" at bounding box center [515, 246] width 53 height 14
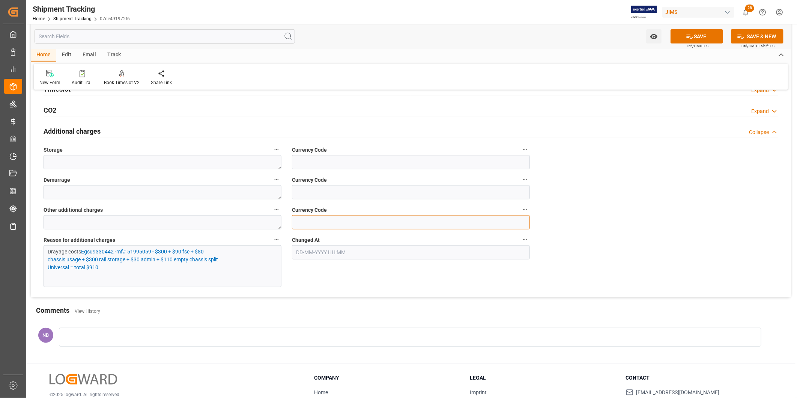
click at [348, 226] on input at bounding box center [411, 222] width 238 height 14
type input "USD"
click at [249, 224] on textarea at bounding box center [163, 222] width 238 height 14
type textarea "910"
click at [703, 39] on button "SAVE" at bounding box center [697, 36] width 53 height 14
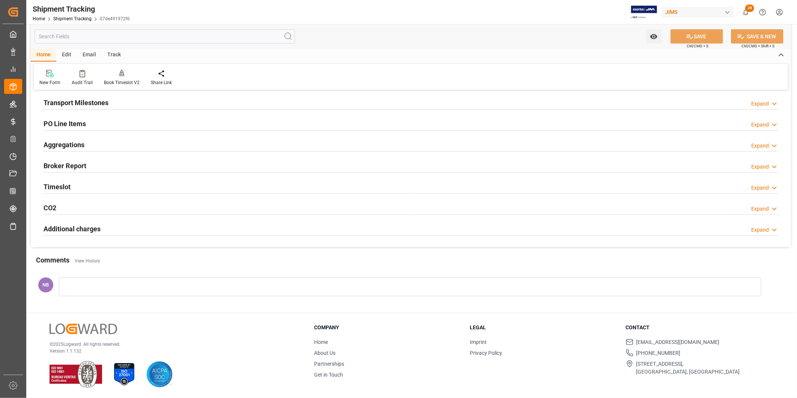
scroll to position [111, 0]
